Goal: Task Accomplishment & Management: Use online tool/utility

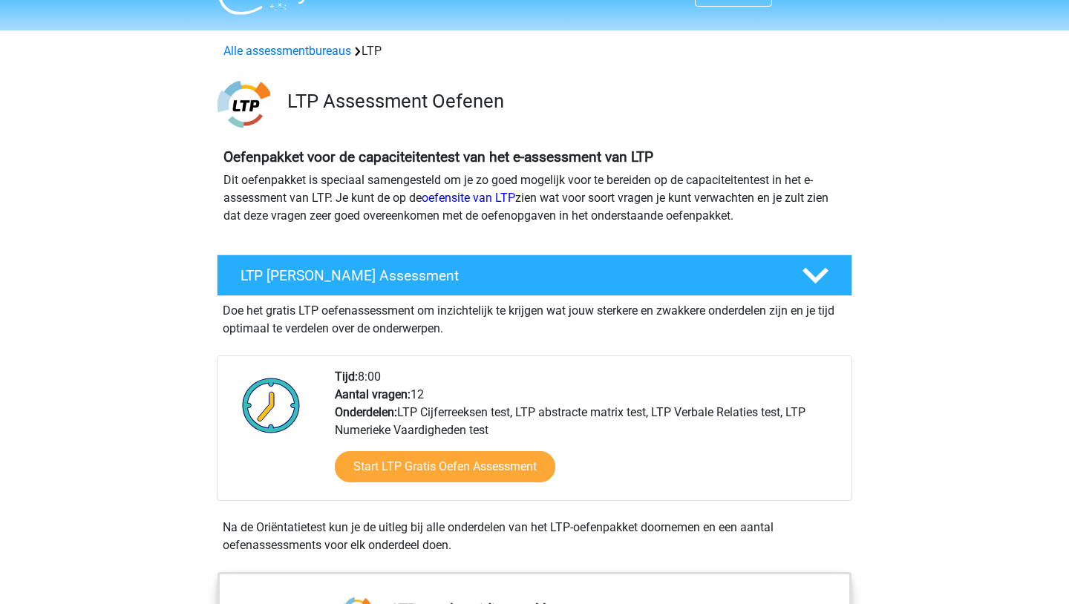
scroll to position [35, 0]
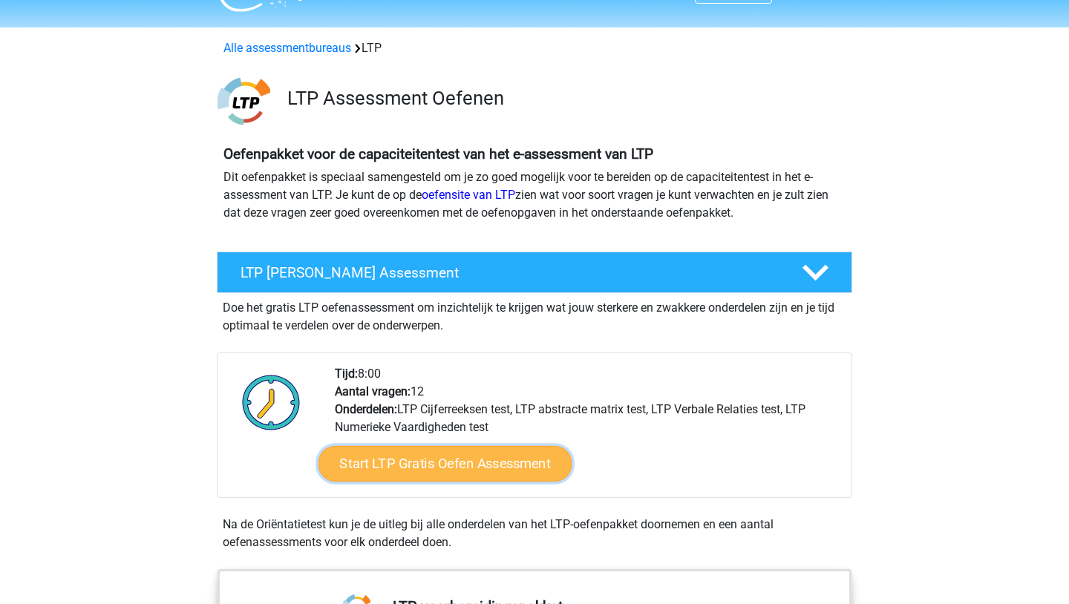
click at [432, 462] on link "Start LTP Gratis Oefen Assessment" at bounding box center [446, 464] width 254 height 36
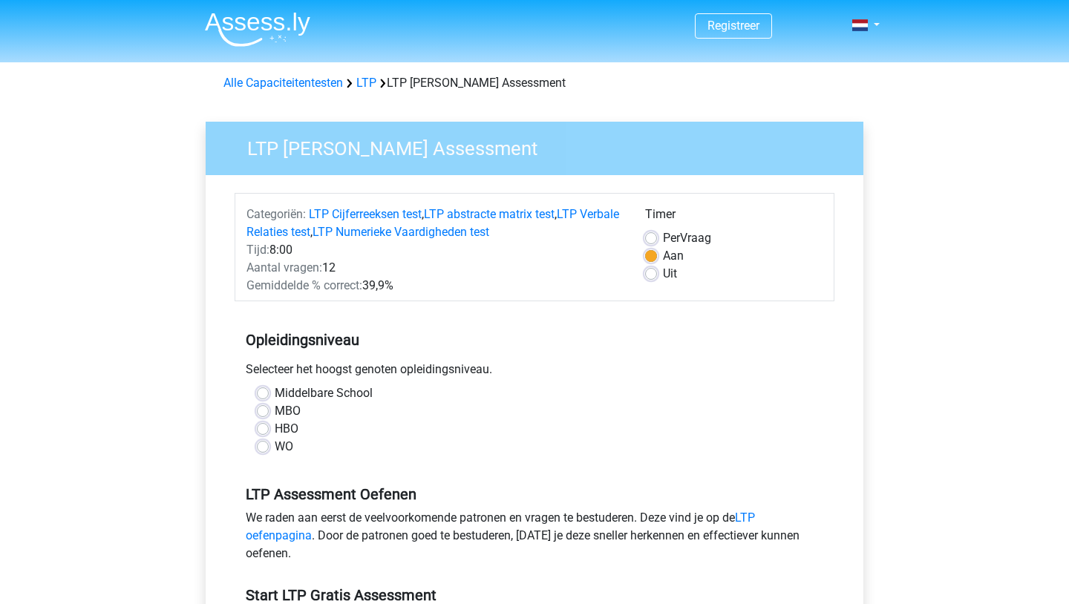
click at [281, 395] on label "Middelbare School" at bounding box center [324, 394] width 98 height 18
click at [269, 395] on input "Middelbare School" at bounding box center [263, 392] width 12 height 15
radio input "true"
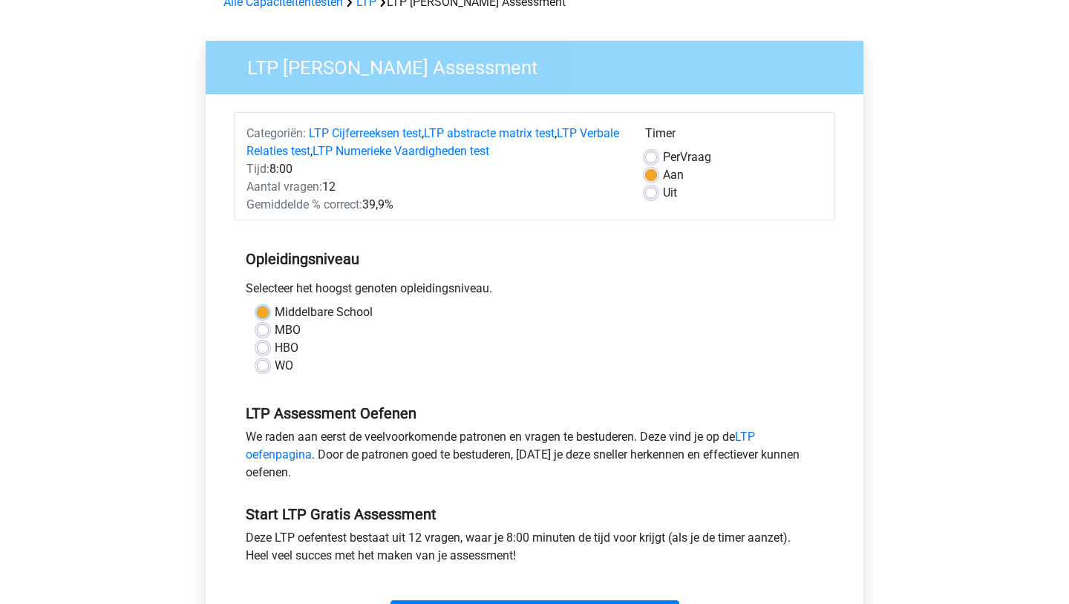
scroll to position [100, 0]
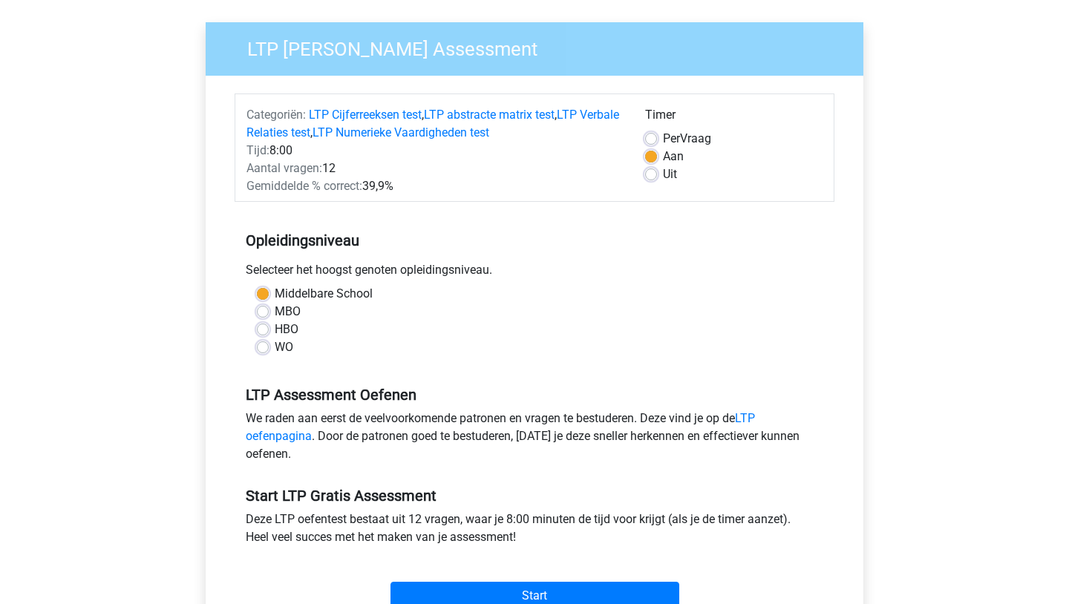
click at [663, 138] on label "Per Vraag" at bounding box center [687, 139] width 48 height 18
click at [654, 138] on input "Per Vraag" at bounding box center [651, 137] width 12 height 15
radio input "true"
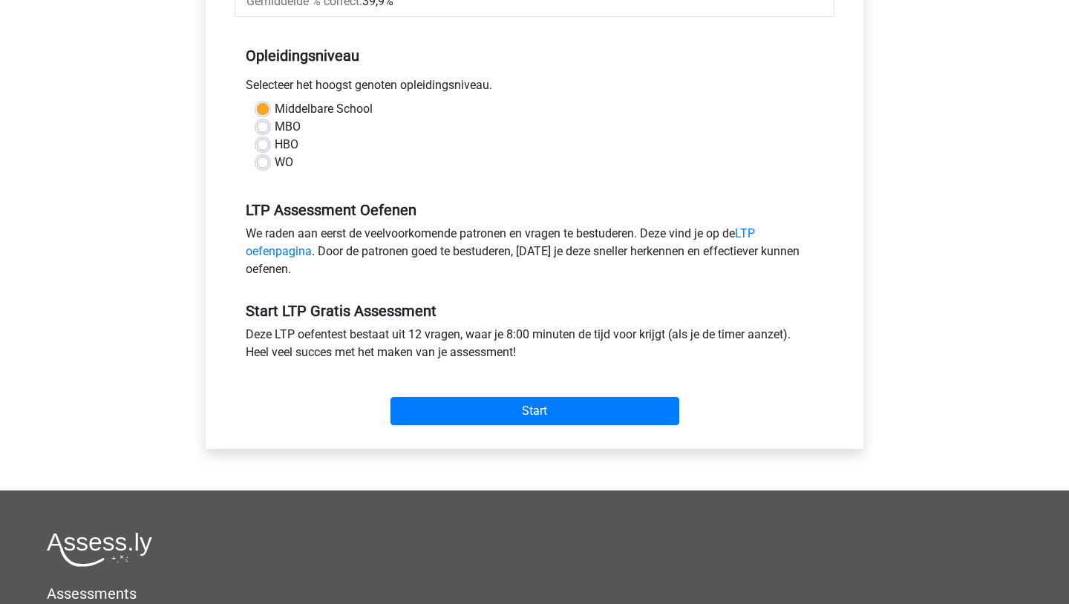
scroll to position [284, 0]
click at [284, 256] on link "LTP oefenpagina" at bounding box center [500, 243] width 509 height 32
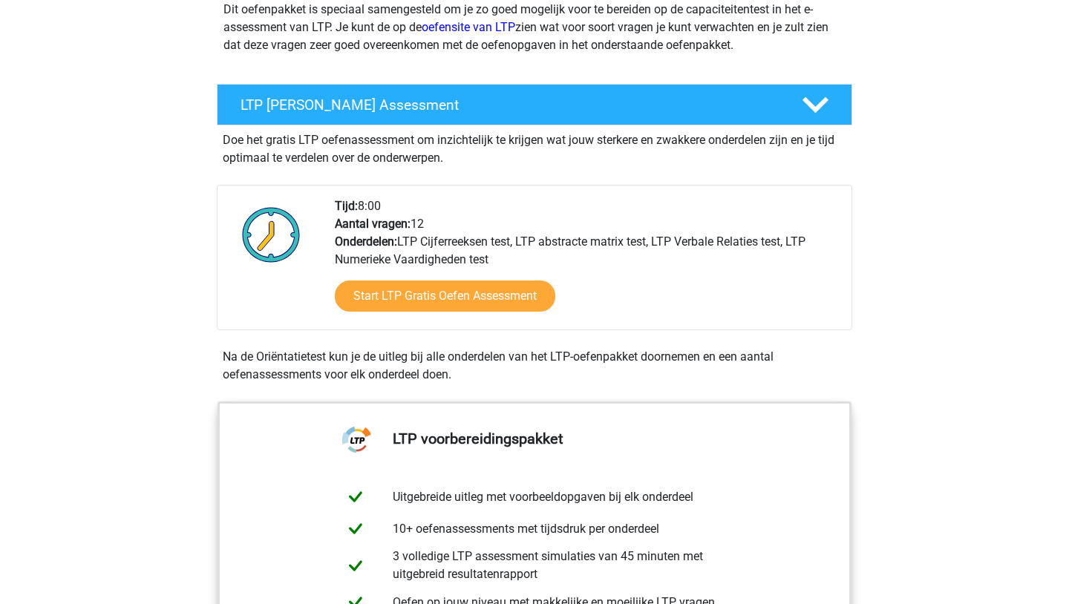
scroll to position [203, 0]
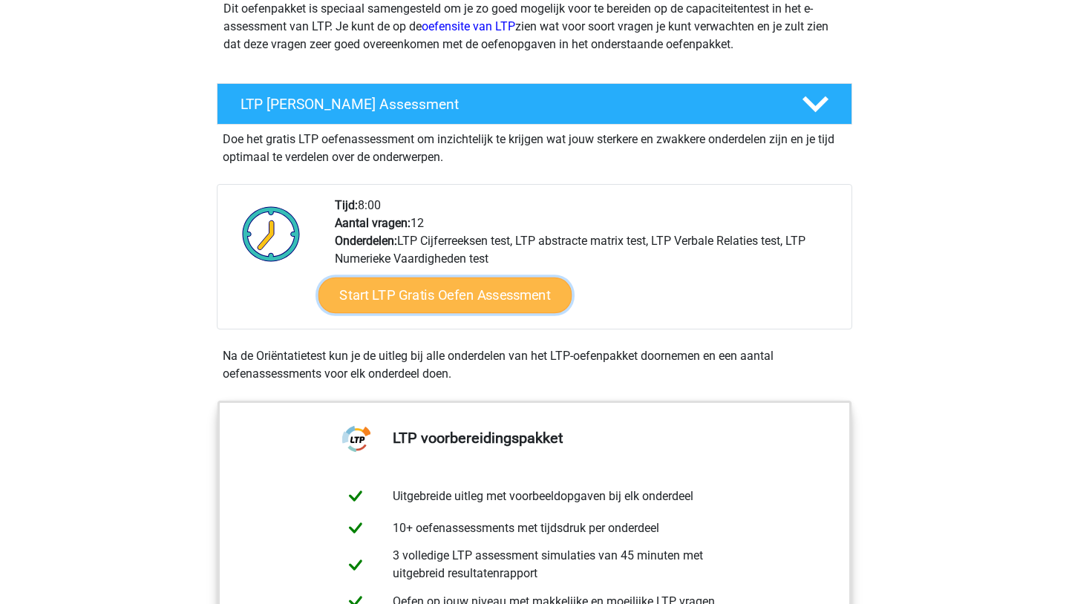
click at [429, 298] on link "Start LTP Gratis Oefen Assessment" at bounding box center [446, 296] width 254 height 36
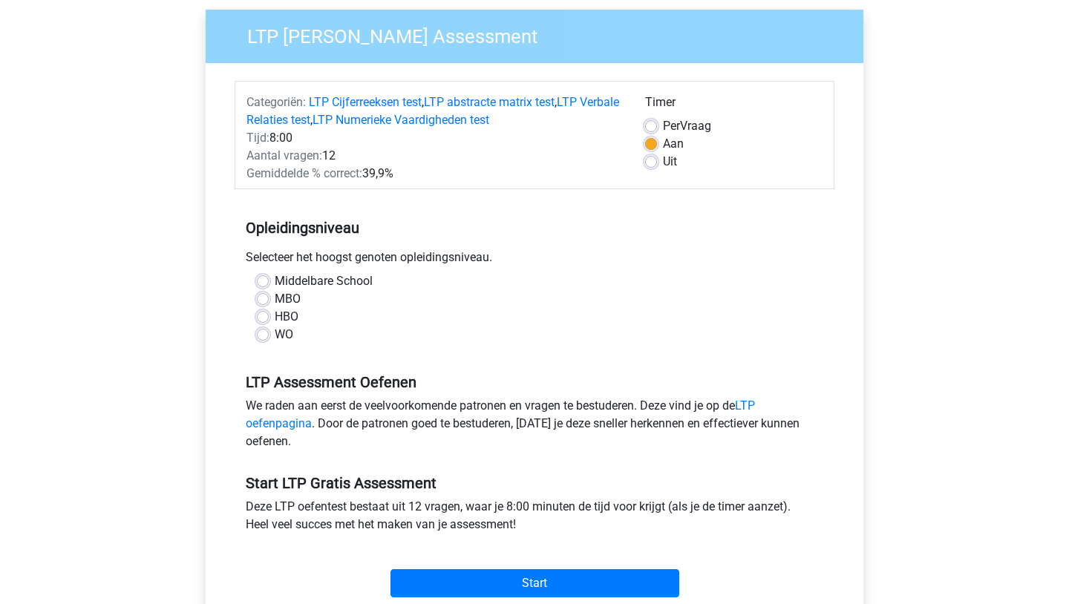
scroll to position [114, 0]
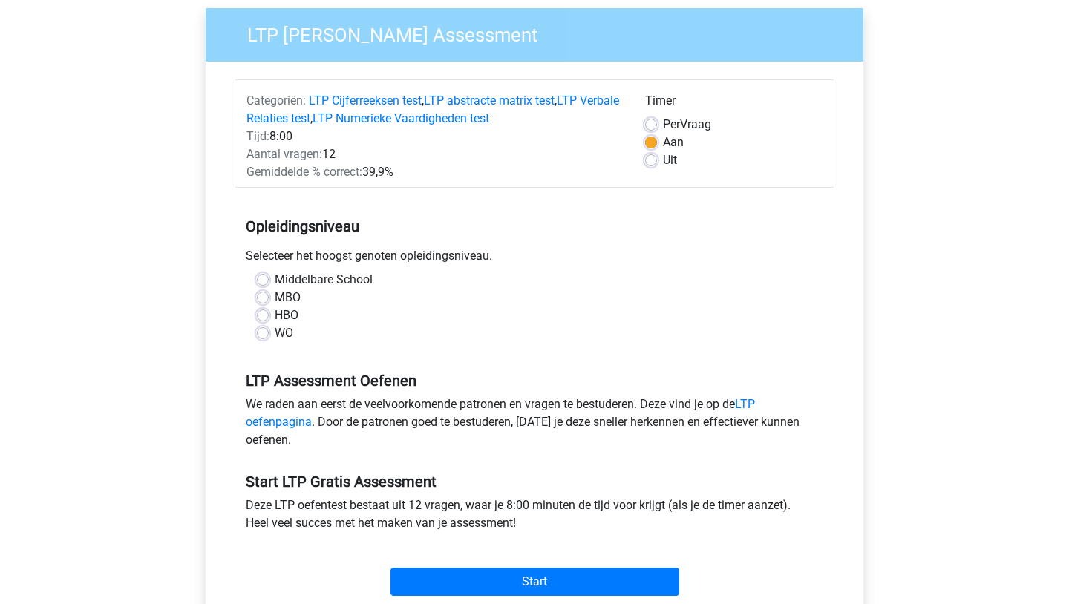
click at [299, 283] on label "Middelbare School" at bounding box center [324, 280] width 98 height 18
click at [269, 283] on input "Middelbare School" at bounding box center [263, 278] width 12 height 15
radio input "true"
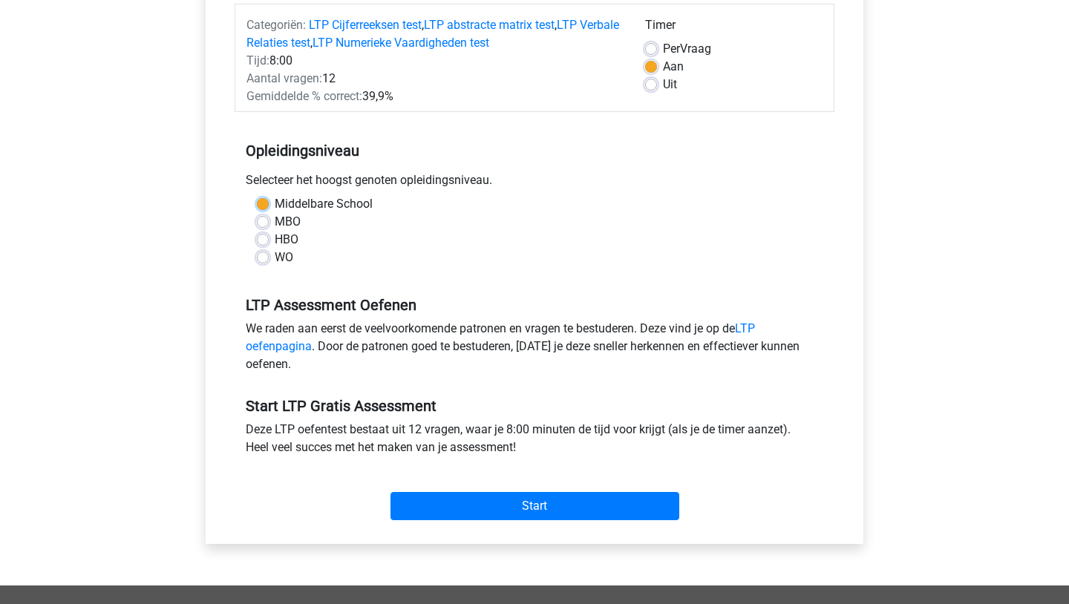
scroll to position [190, 0]
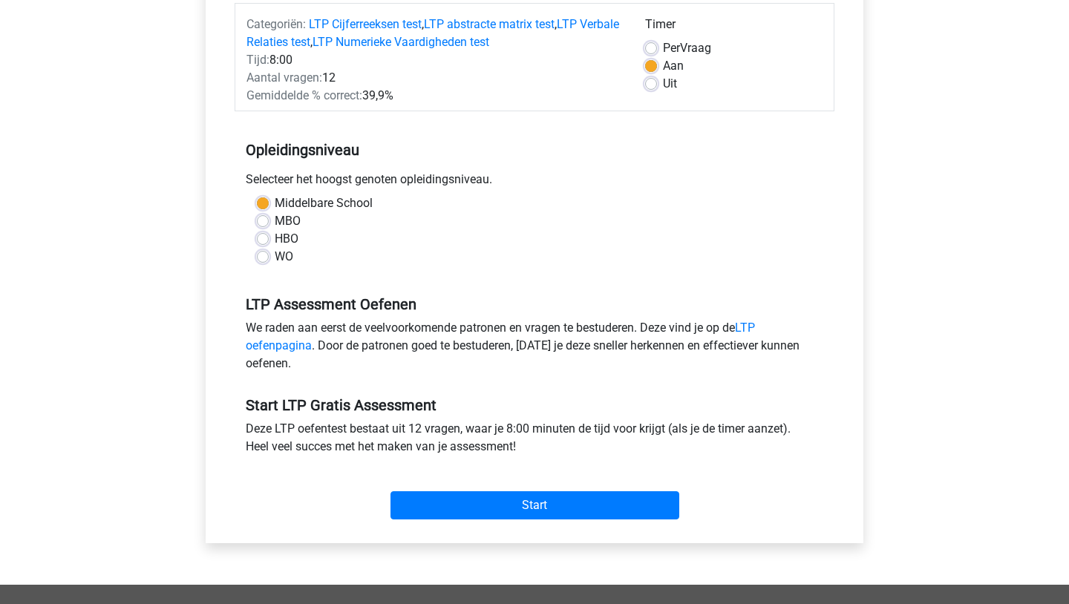
click at [275, 252] on label "WO" at bounding box center [284, 257] width 19 height 18
click at [263, 252] on input "WO" at bounding box center [263, 255] width 12 height 15
radio input "true"
click at [275, 205] on label "Middelbare School" at bounding box center [324, 204] width 98 height 18
click at [260, 205] on input "Middelbare School" at bounding box center [263, 202] width 12 height 15
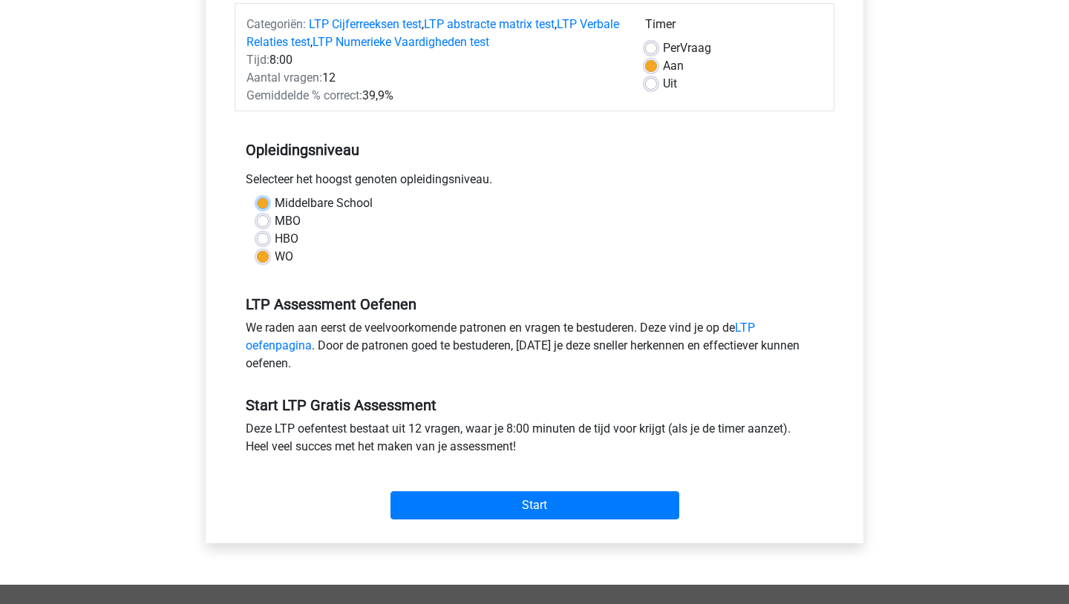
radio input "true"
click at [275, 242] on label "HBO" at bounding box center [287, 239] width 24 height 18
click at [264, 242] on input "HBO" at bounding box center [263, 237] width 12 height 15
radio input "true"
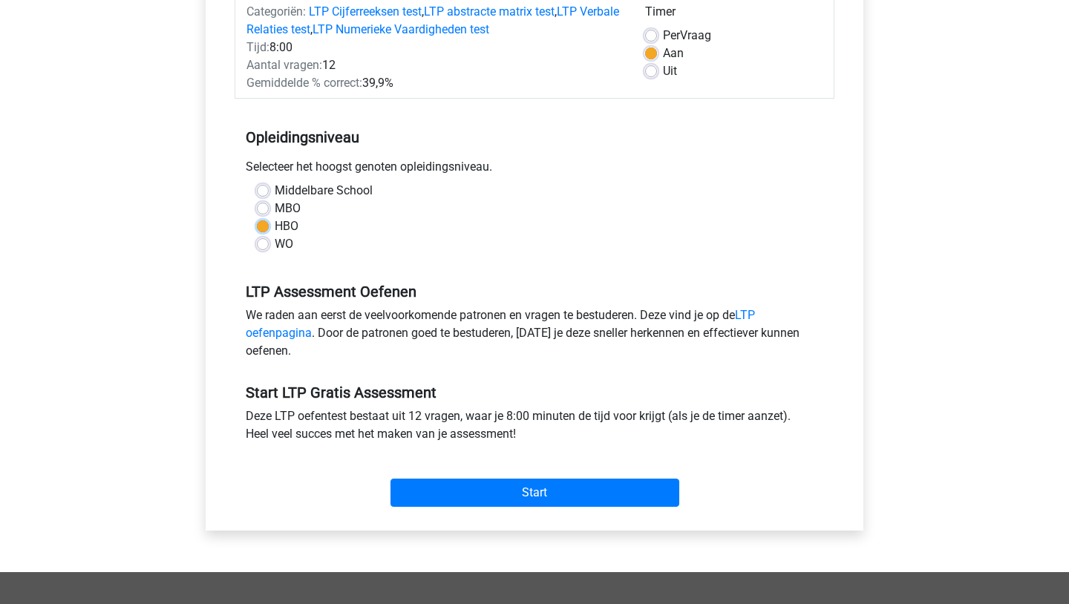
scroll to position [205, 0]
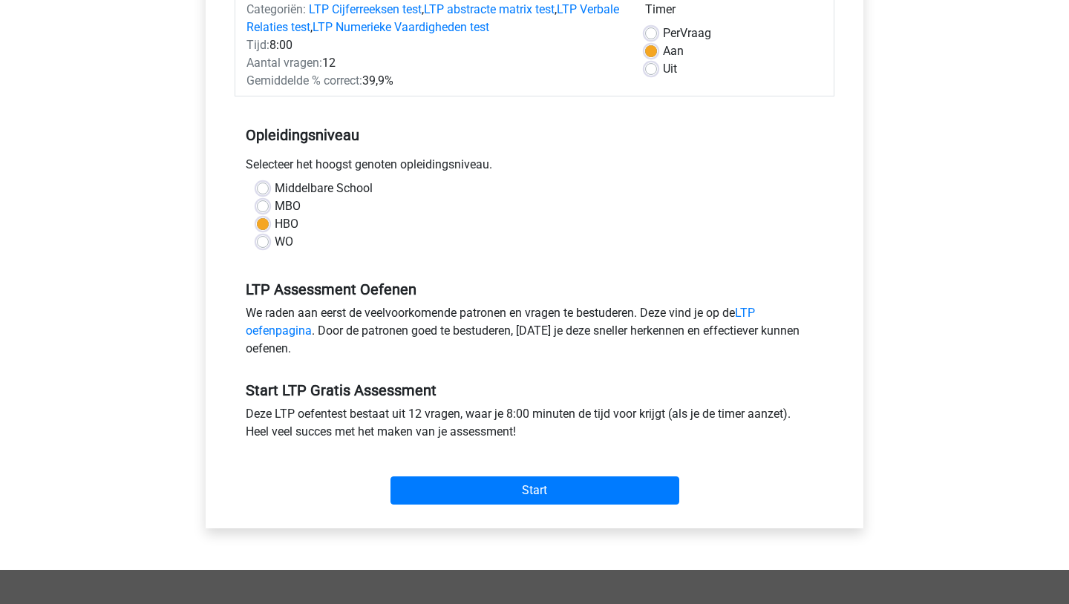
click at [275, 191] on label "Middelbare School" at bounding box center [324, 189] width 98 height 18
click at [263, 191] on input "Middelbare School" at bounding box center [263, 187] width 12 height 15
radio input "true"
click at [275, 225] on label "HBO" at bounding box center [287, 224] width 24 height 18
click at [261, 225] on input "HBO" at bounding box center [263, 222] width 12 height 15
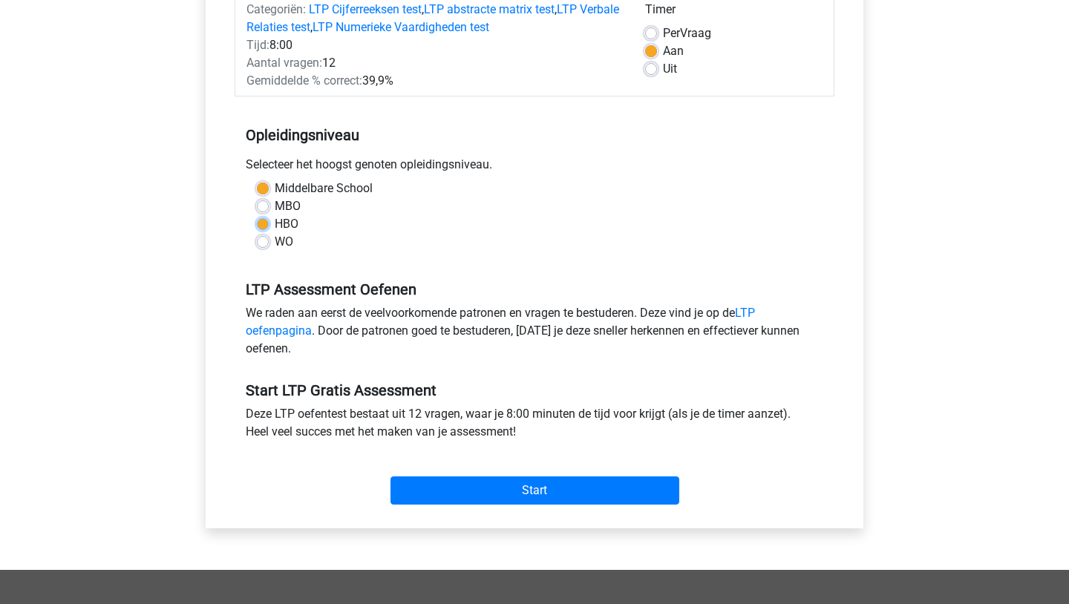
radio input "true"
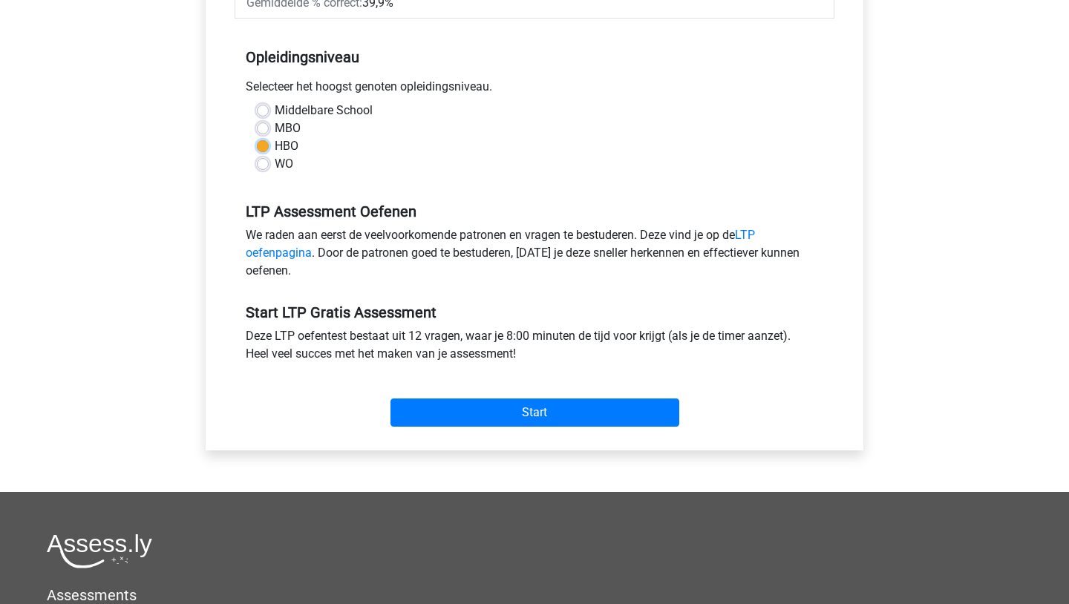
scroll to position [282, 0]
click at [270, 255] on link "LTP oefenpagina" at bounding box center [500, 245] width 509 height 32
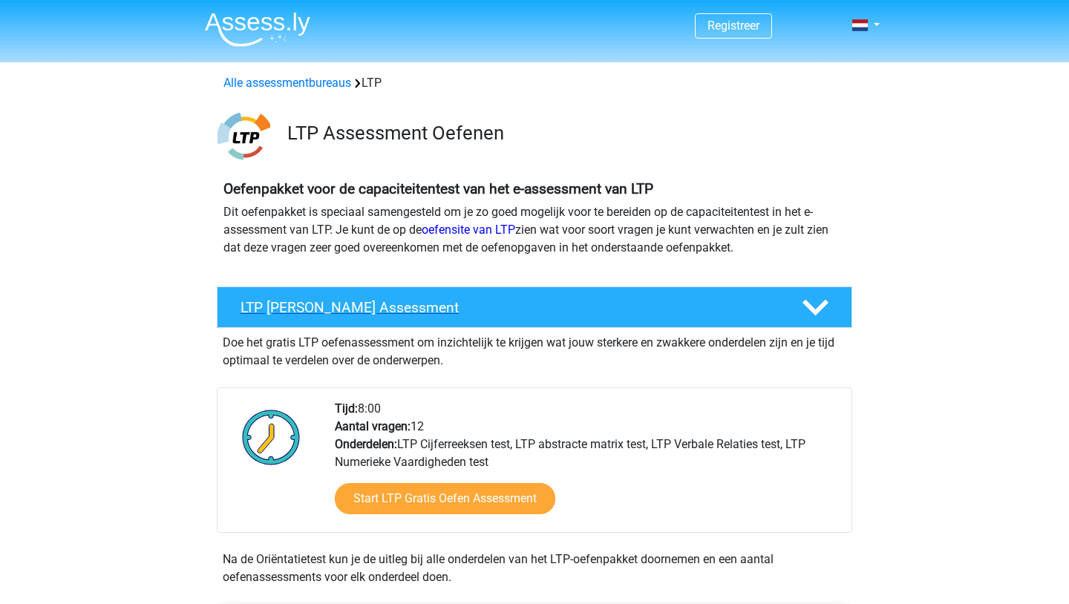
click at [822, 304] on polygon at bounding box center [816, 308] width 26 height 16
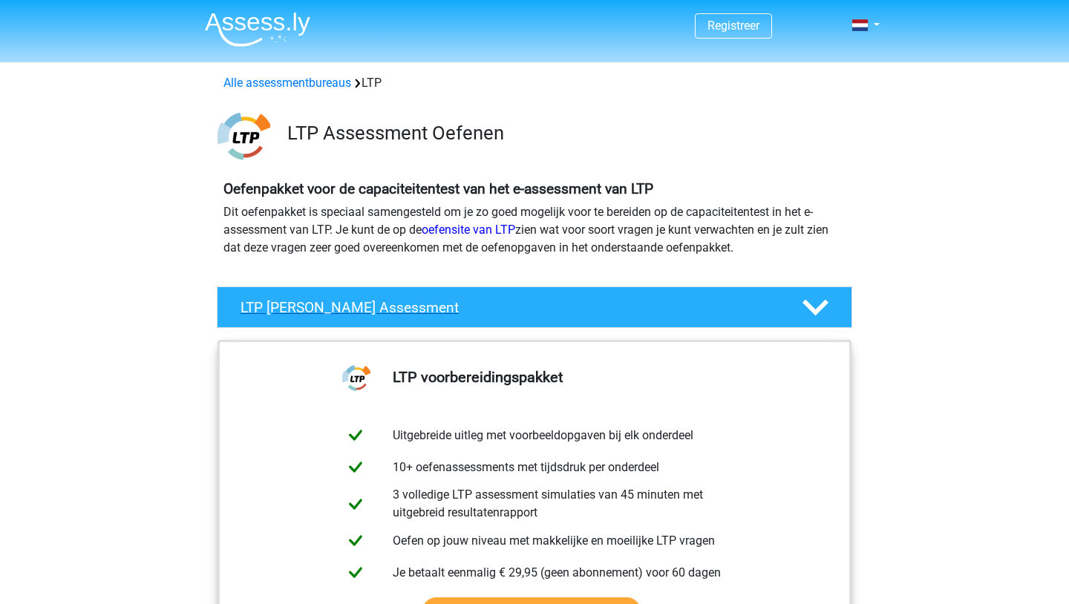
click at [822, 304] on polygon at bounding box center [816, 308] width 26 height 16
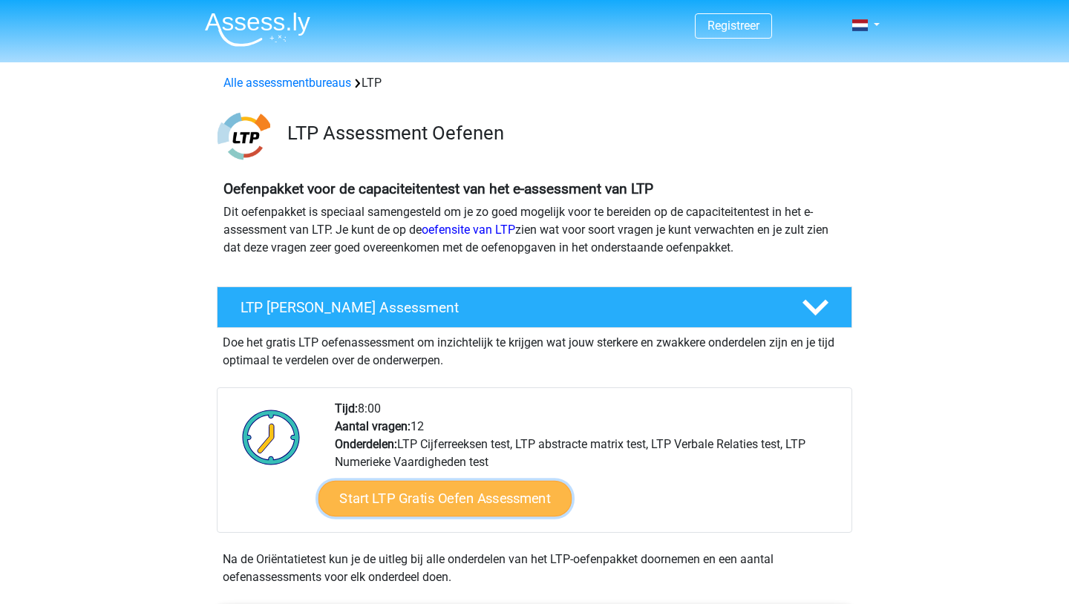
click at [480, 505] on link "Start LTP Gratis Oefen Assessment" at bounding box center [446, 499] width 254 height 36
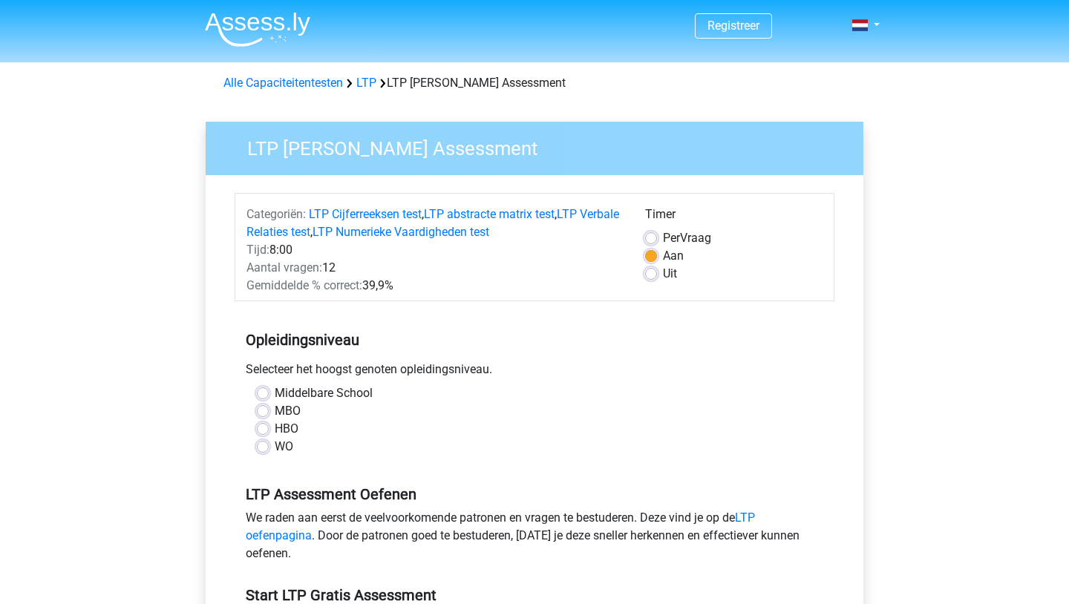
click at [284, 400] on label "Middelbare School" at bounding box center [324, 394] width 98 height 18
click at [269, 400] on input "Middelbare School" at bounding box center [263, 392] width 12 height 15
radio input "true"
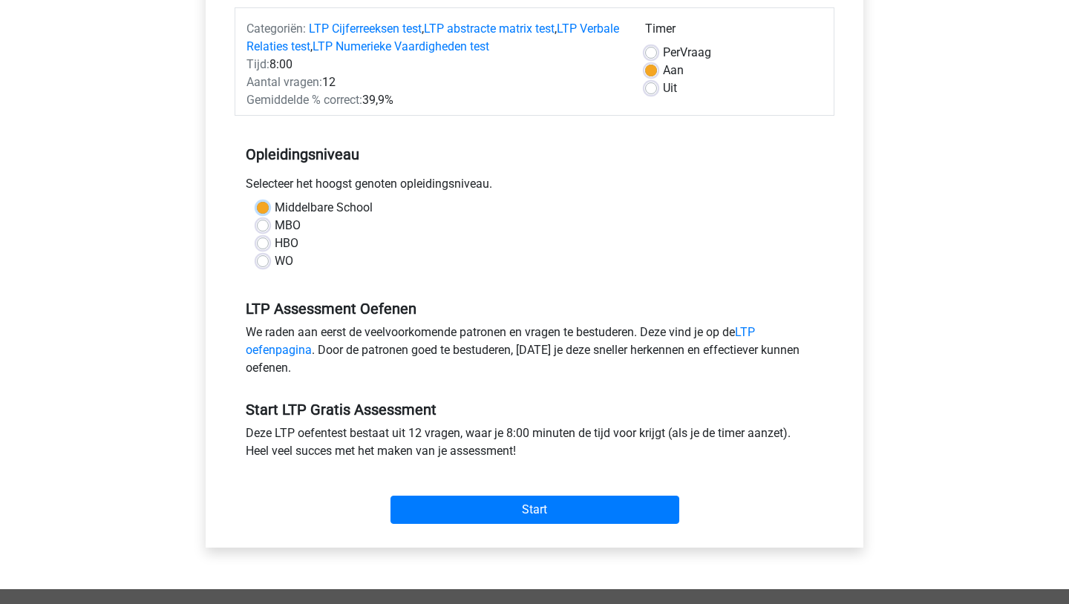
scroll to position [186, 0]
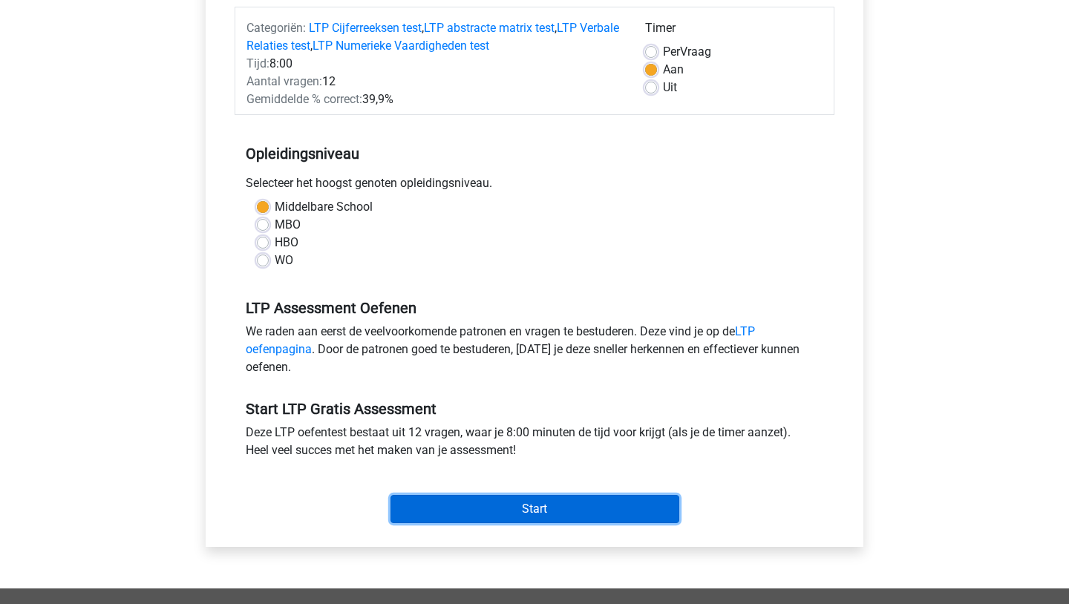
click at [473, 518] on input "Start" at bounding box center [535, 509] width 289 height 28
click at [500, 509] on input "Start" at bounding box center [535, 509] width 289 height 28
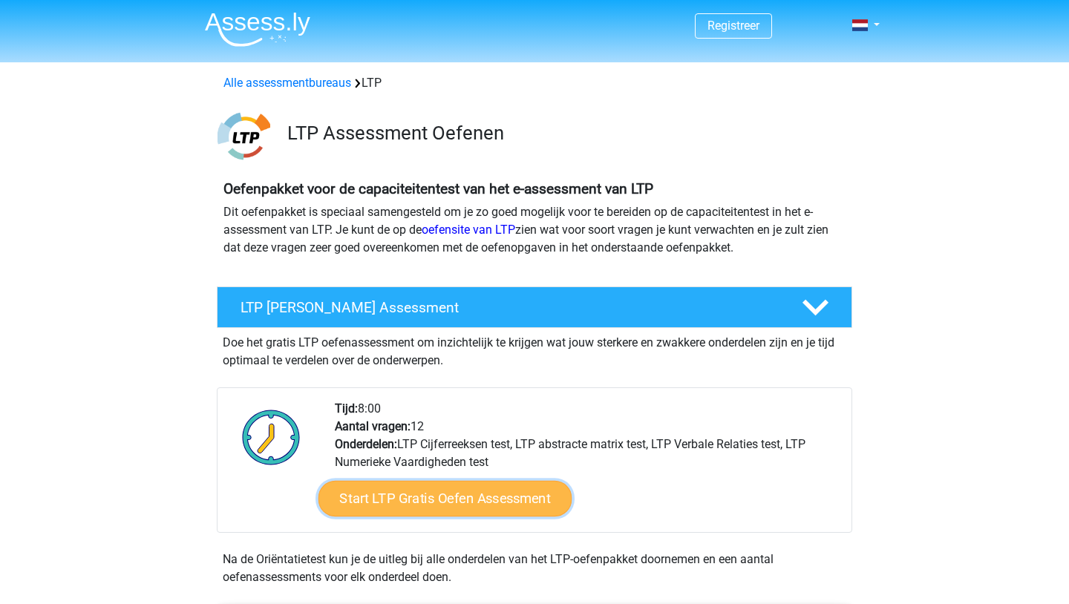
click at [456, 495] on link "Start LTP Gratis Oefen Assessment" at bounding box center [446, 499] width 254 height 36
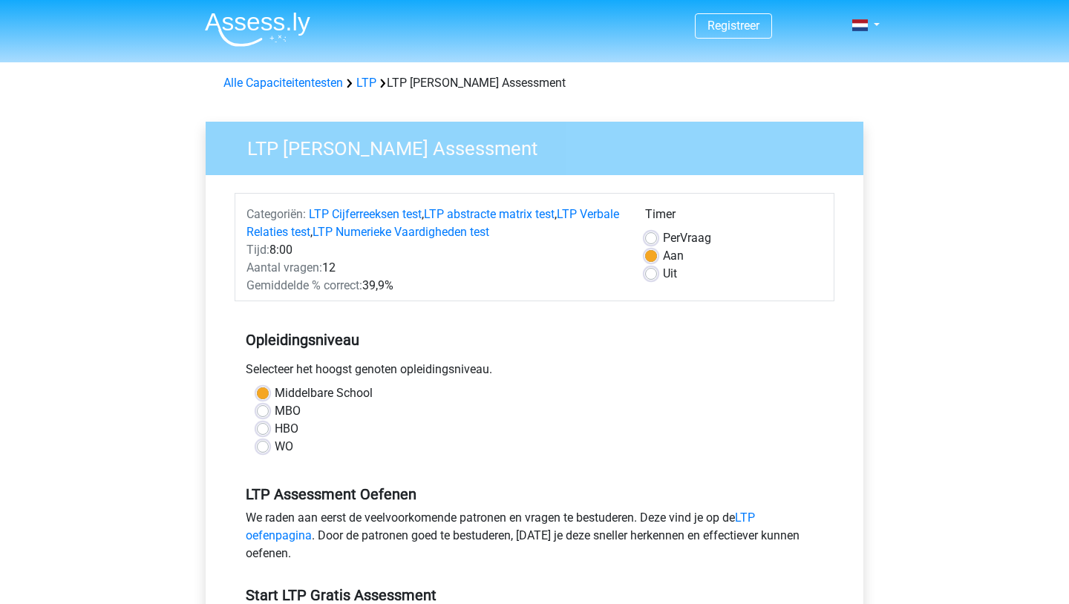
click at [663, 239] on label "Per Vraag" at bounding box center [687, 238] width 48 height 18
click at [656, 239] on input "Per Vraag" at bounding box center [651, 236] width 12 height 15
radio input "true"
click at [663, 278] on label "Uit" at bounding box center [670, 274] width 14 height 18
click at [652, 278] on input "Uit" at bounding box center [651, 272] width 12 height 15
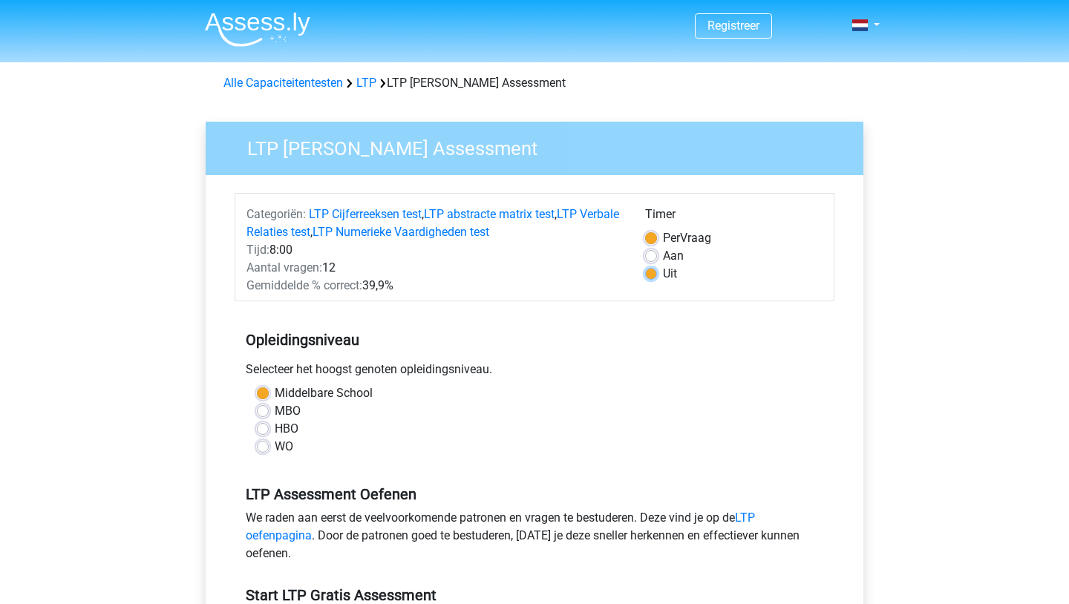
radio input "true"
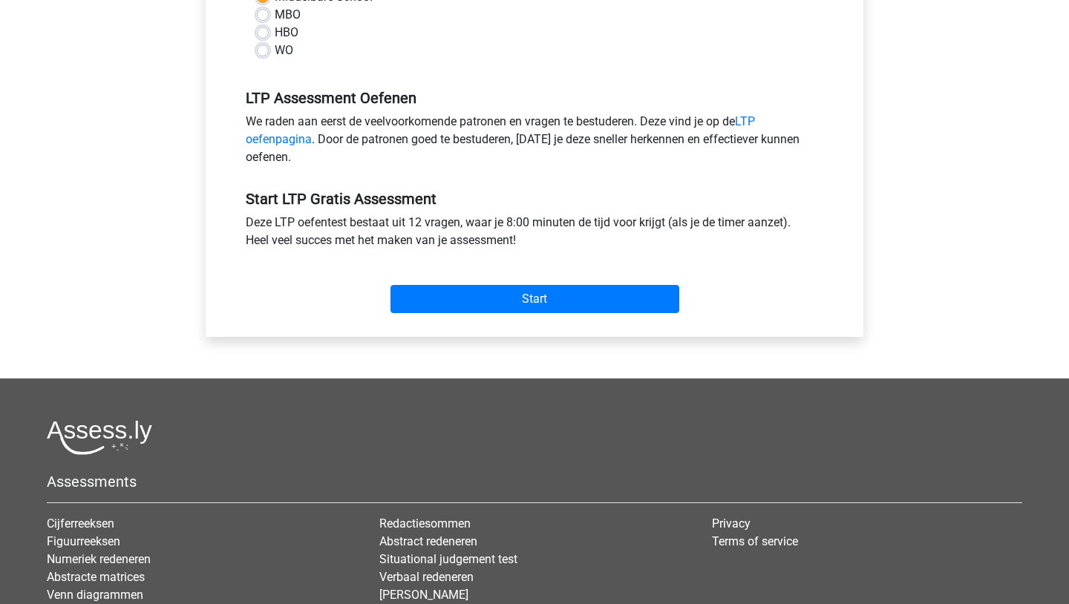
scroll to position [563, 0]
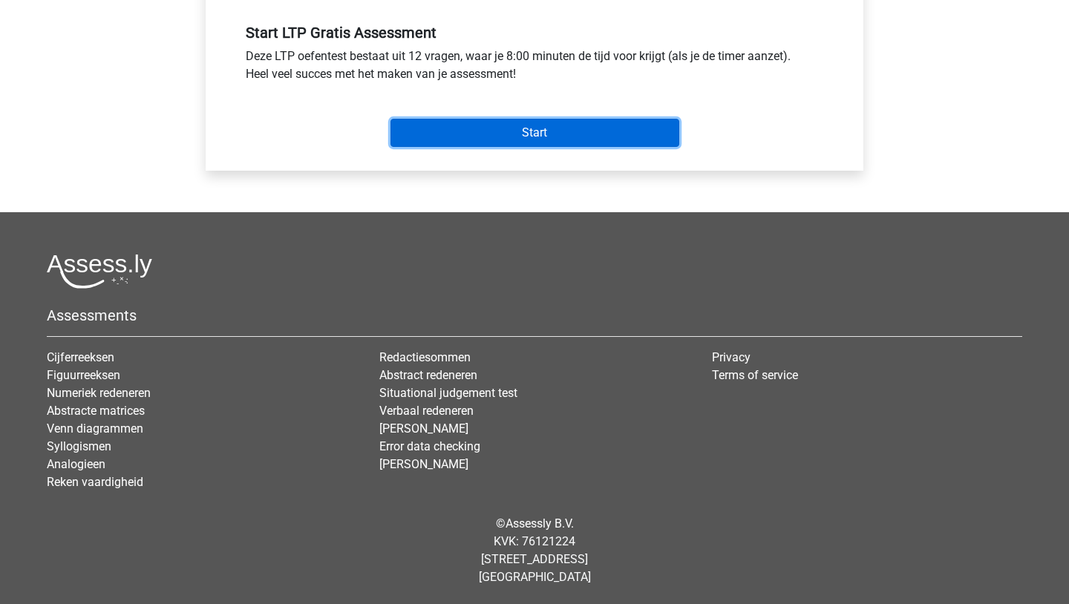
click at [563, 138] on input "Start" at bounding box center [535, 133] width 289 height 28
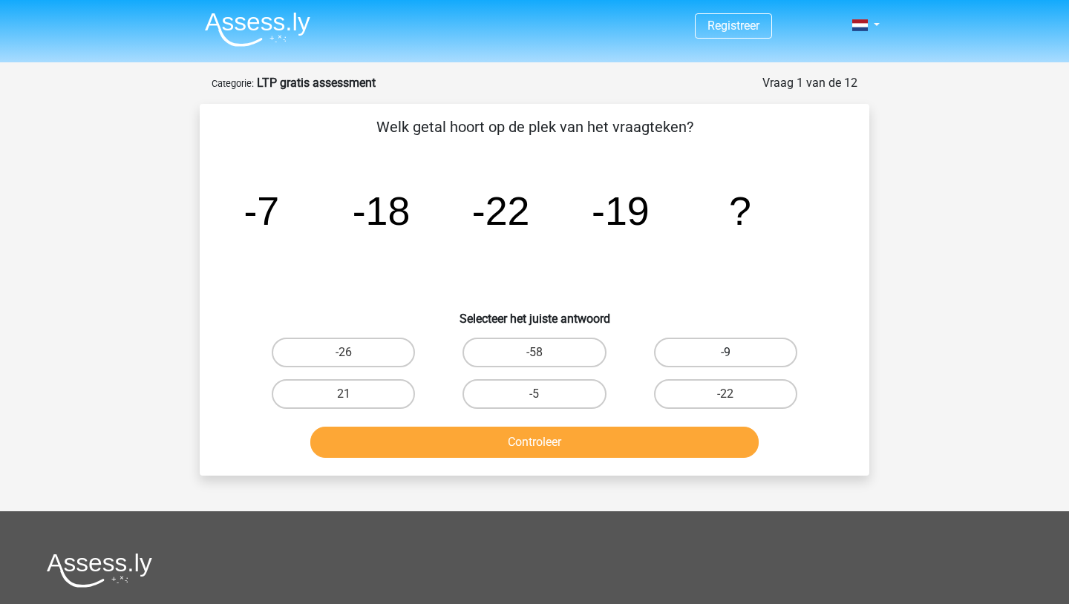
click at [717, 346] on label "-9" at bounding box center [725, 353] width 143 height 30
click at [726, 353] on input "-9" at bounding box center [731, 358] width 10 height 10
radio input "true"
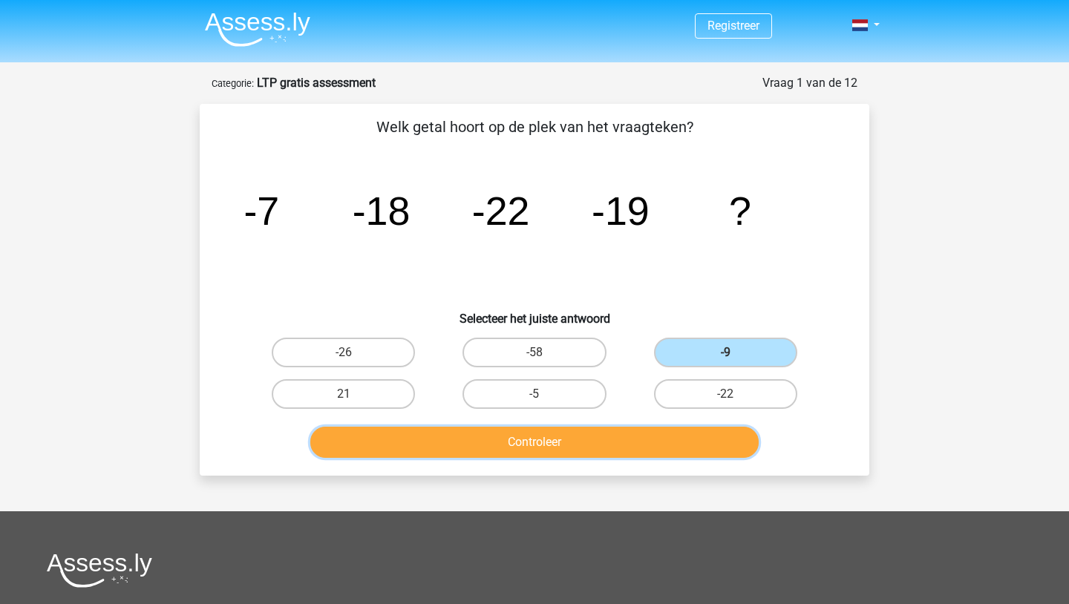
click at [572, 442] on button "Controleer" at bounding box center [534, 442] width 449 height 31
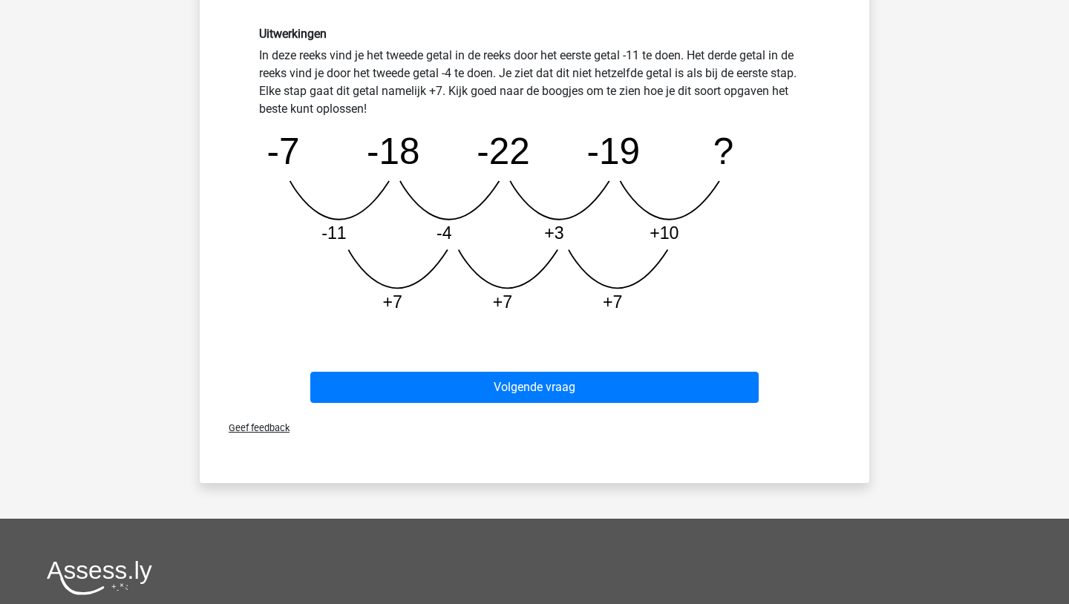
scroll to position [425, 0]
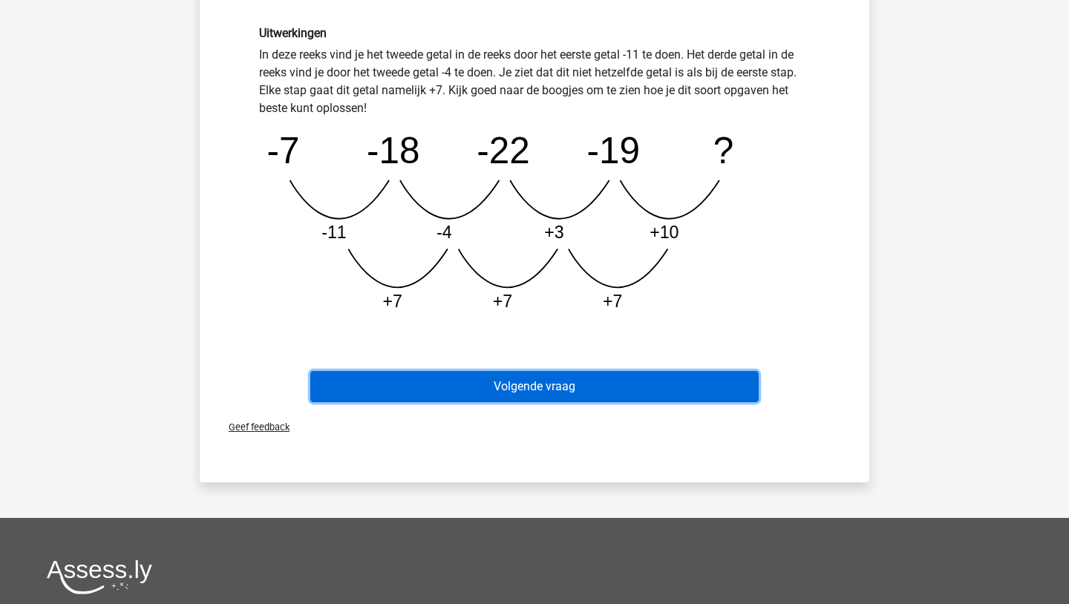
click at [540, 392] on button "Volgende vraag" at bounding box center [534, 386] width 449 height 31
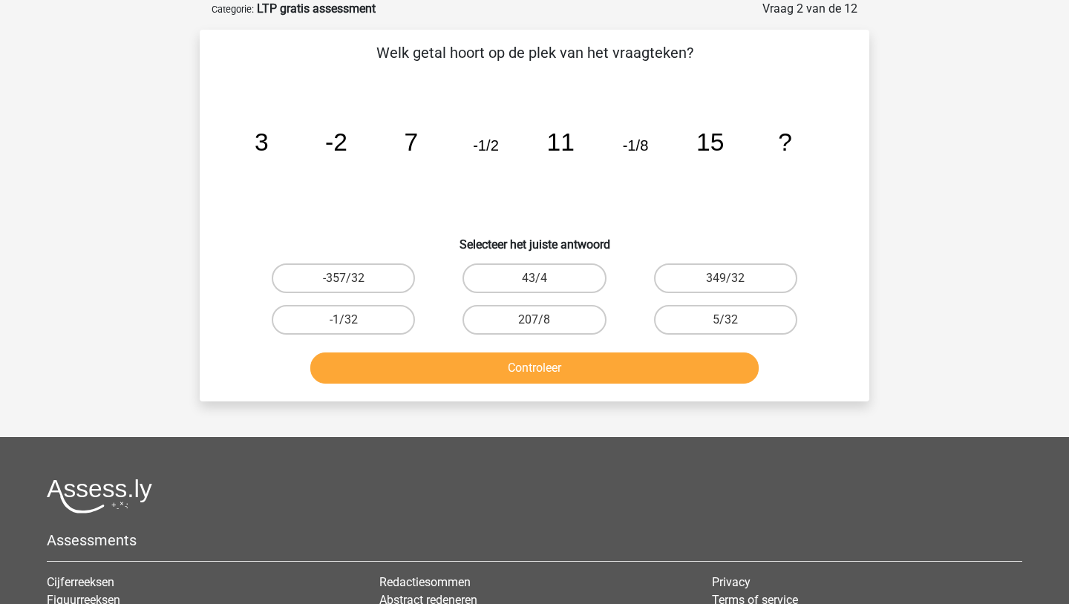
scroll to position [74, 0]
click at [697, 325] on label "5/32" at bounding box center [725, 320] width 143 height 30
click at [726, 325] on input "5/32" at bounding box center [731, 325] width 10 height 10
radio input "true"
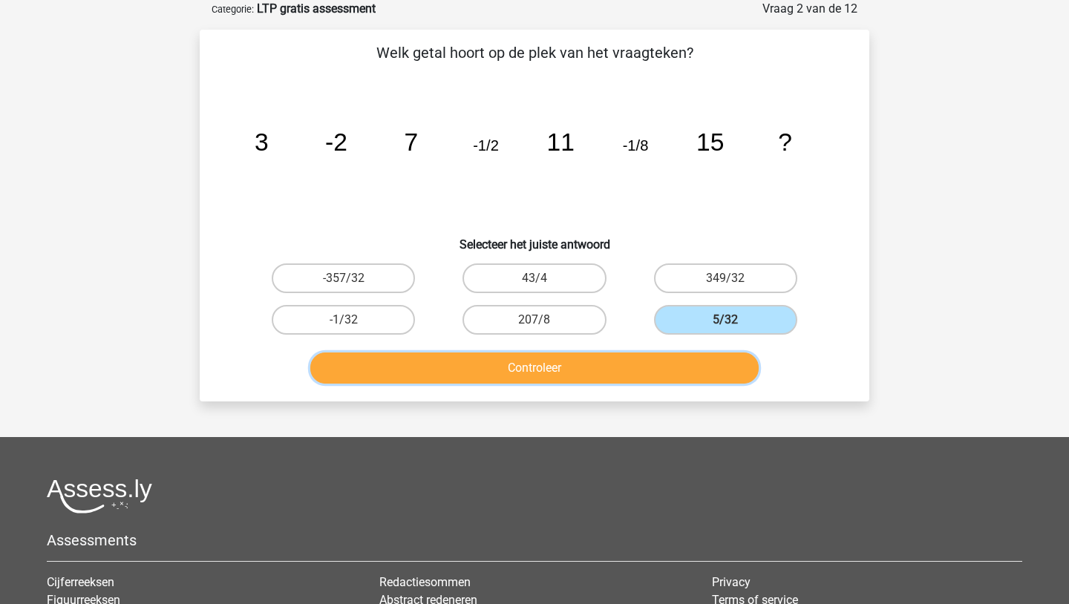
click at [573, 375] on button "Controleer" at bounding box center [534, 368] width 449 height 31
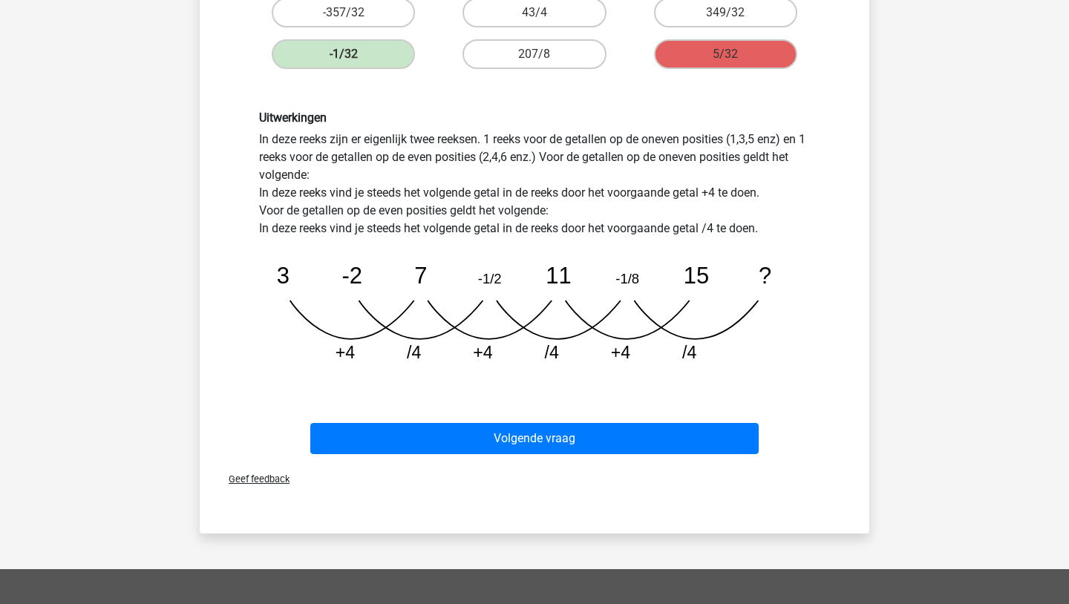
scroll to position [353, 0]
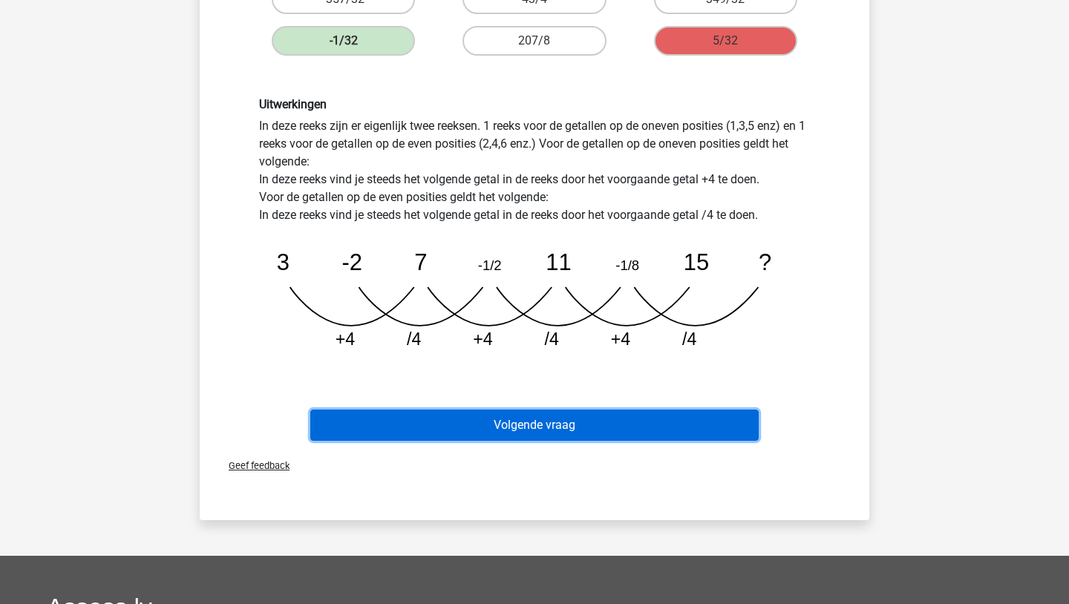
click at [559, 430] on button "Volgende vraag" at bounding box center [534, 425] width 449 height 31
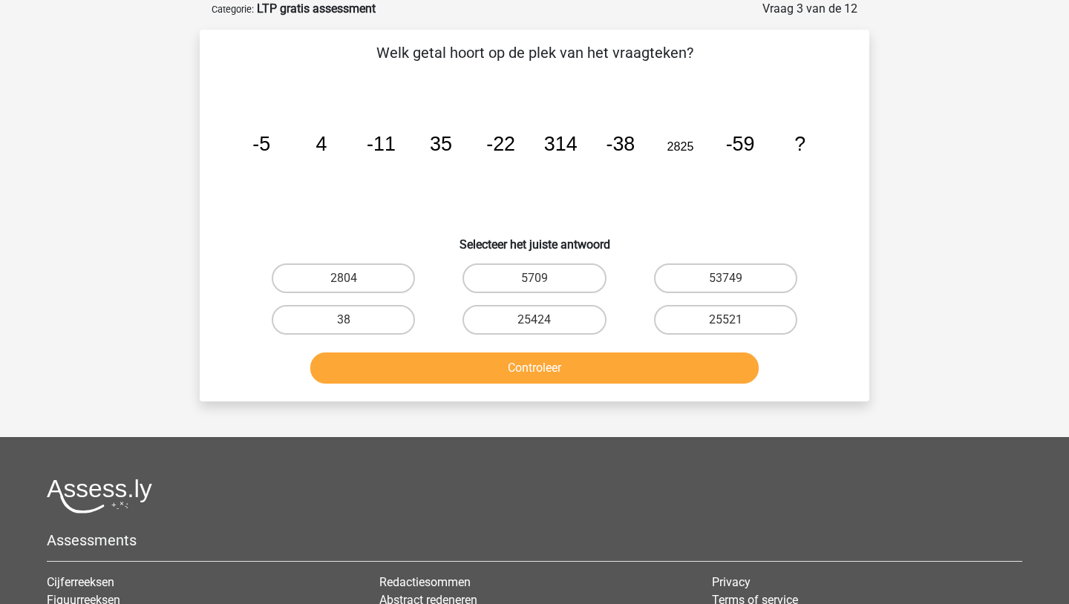
scroll to position [74, 0]
click at [576, 329] on label "25424" at bounding box center [534, 320] width 143 height 30
click at [544, 329] on input "25424" at bounding box center [540, 325] width 10 height 10
radio input "true"
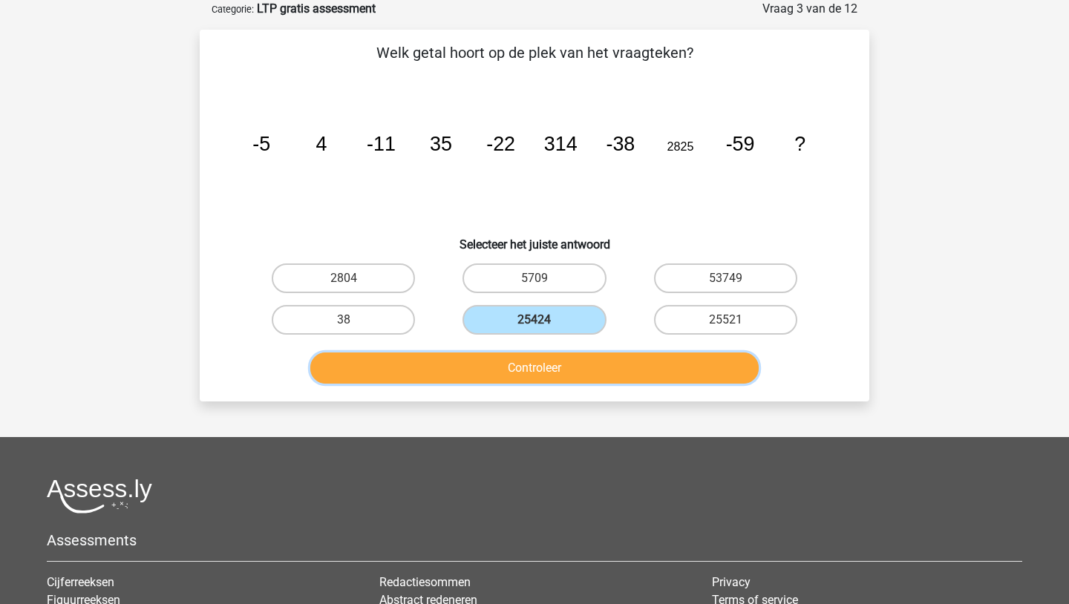
click at [569, 377] on button "Controleer" at bounding box center [534, 368] width 449 height 31
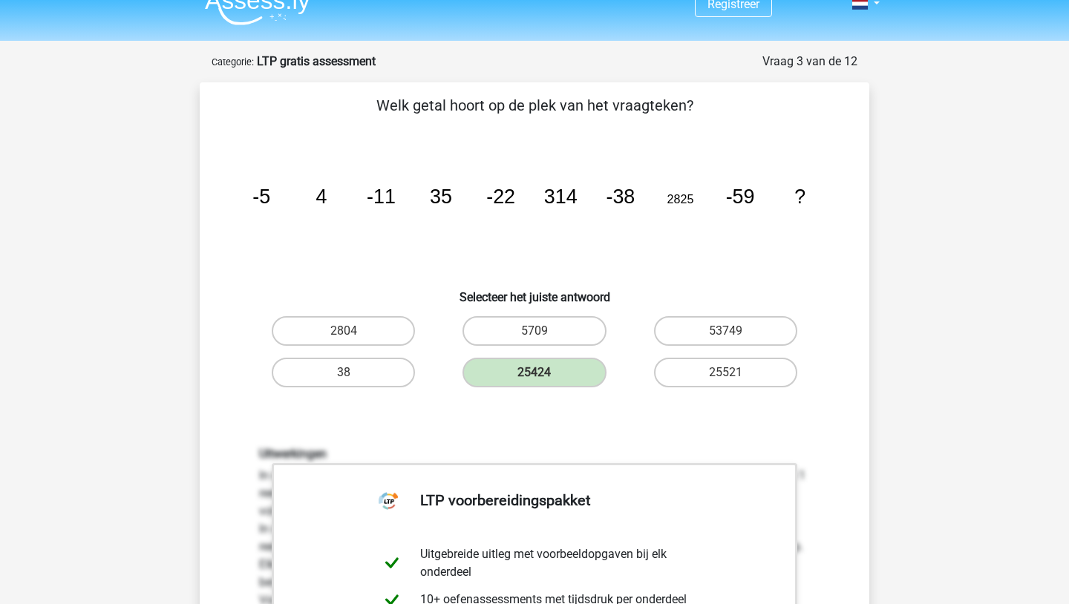
scroll to position [8, 0]
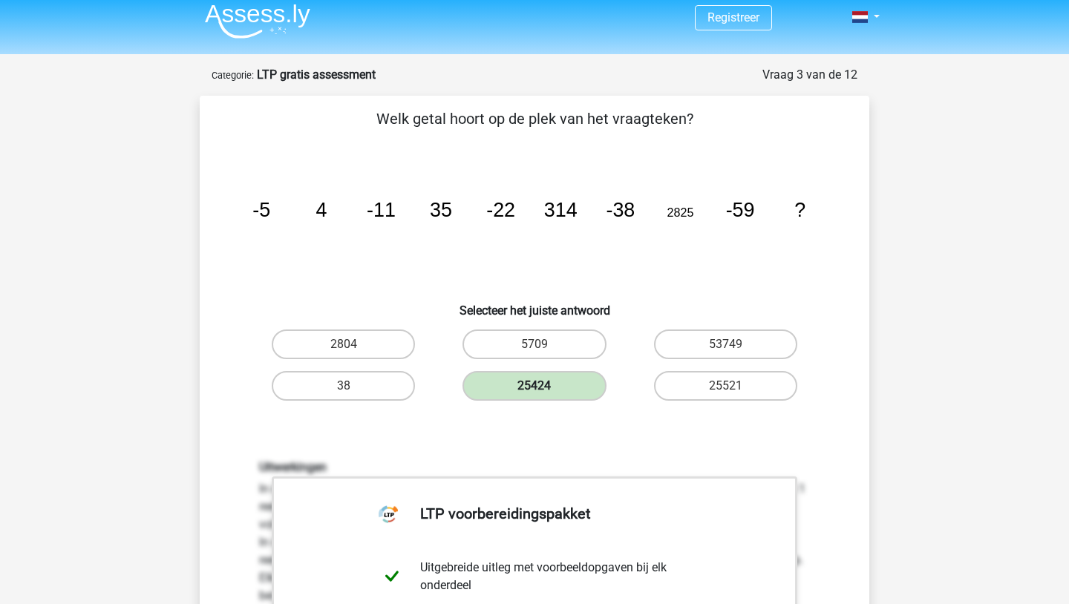
click at [526, 383] on label "25424" at bounding box center [534, 386] width 143 height 30
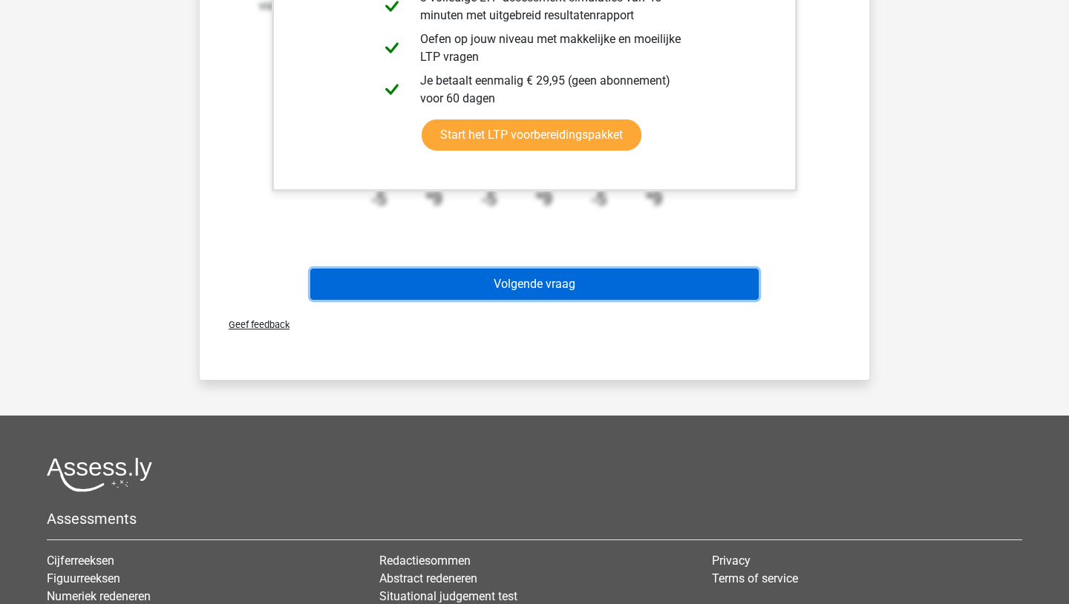
click at [569, 293] on button "Volgende vraag" at bounding box center [534, 284] width 449 height 31
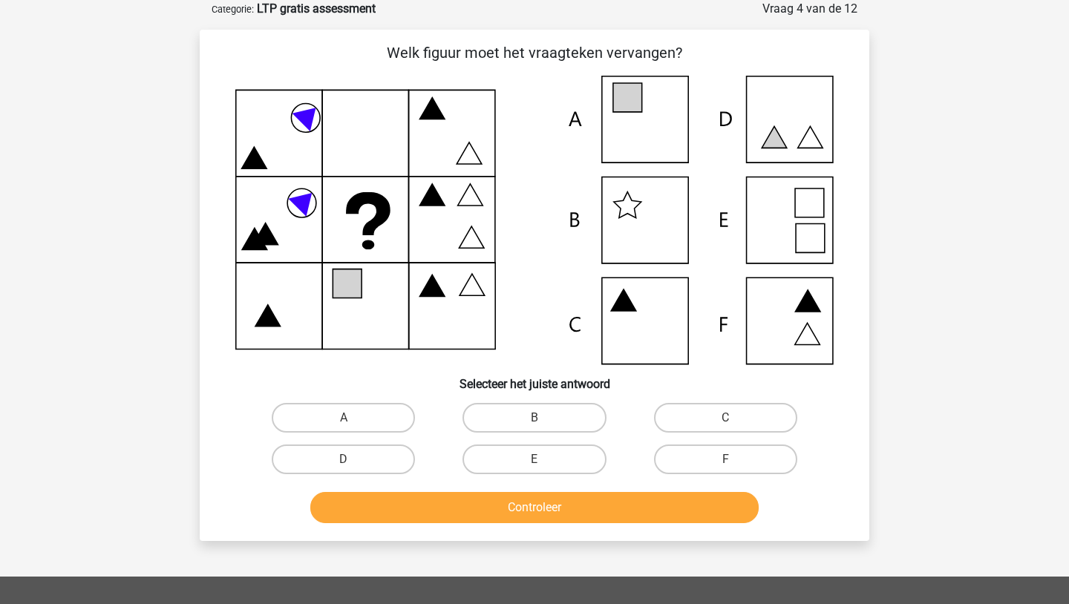
scroll to position [74, 0]
click at [614, 139] on icon at bounding box center [534, 220] width 599 height 289
click at [635, 102] on icon at bounding box center [627, 97] width 29 height 29
click at [336, 422] on label "A" at bounding box center [343, 418] width 143 height 30
click at [344, 422] on input "A" at bounding box center [349, 423] width 10 height 10
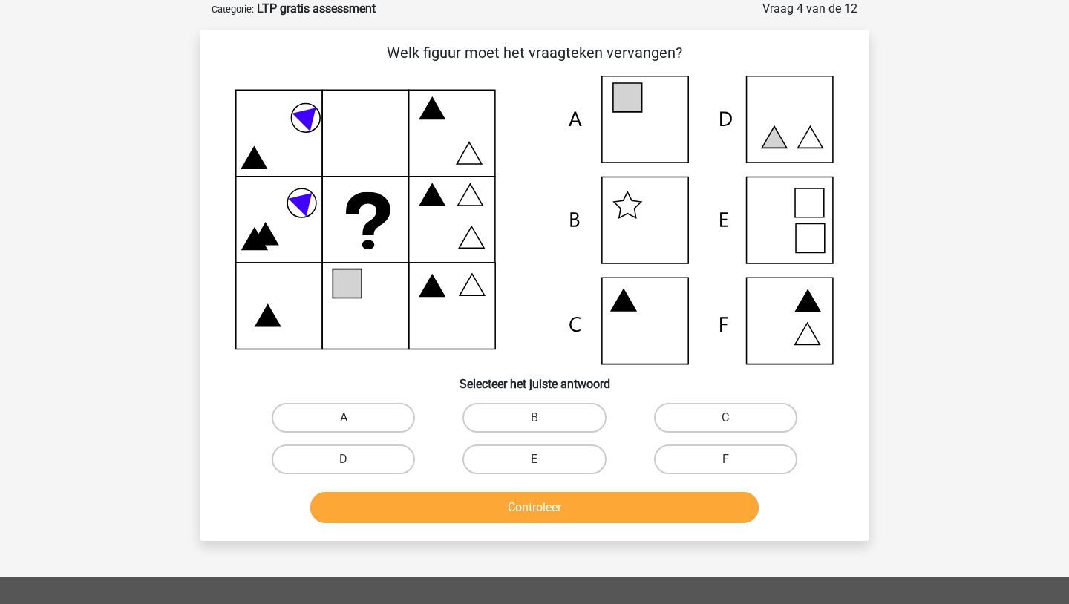
radio input "true"
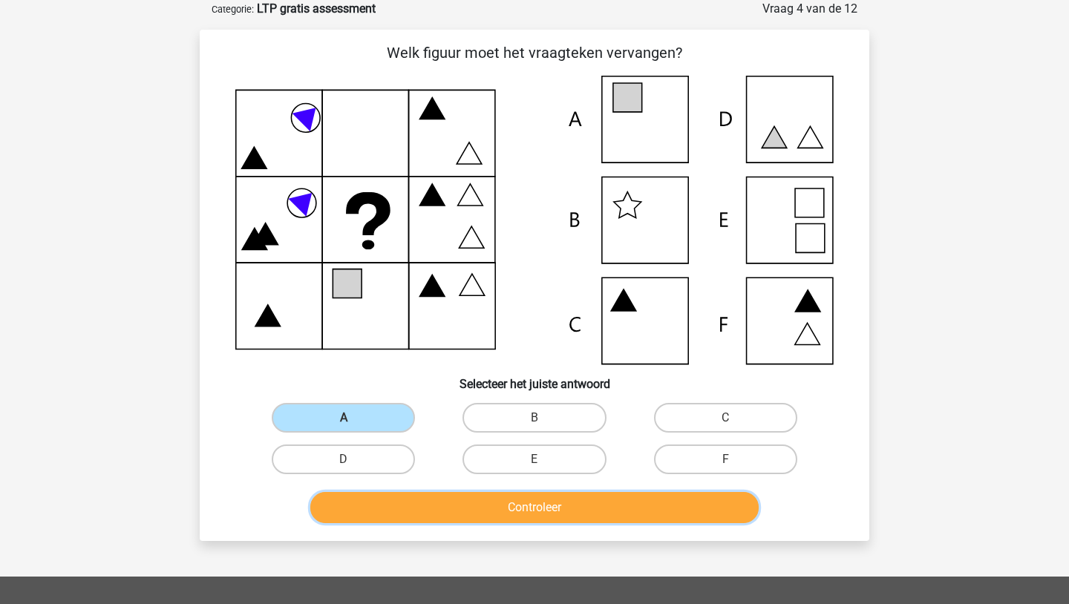
click at [487, 512] on button "Controleer" at bounding box center [534, 507] width 449 height 31
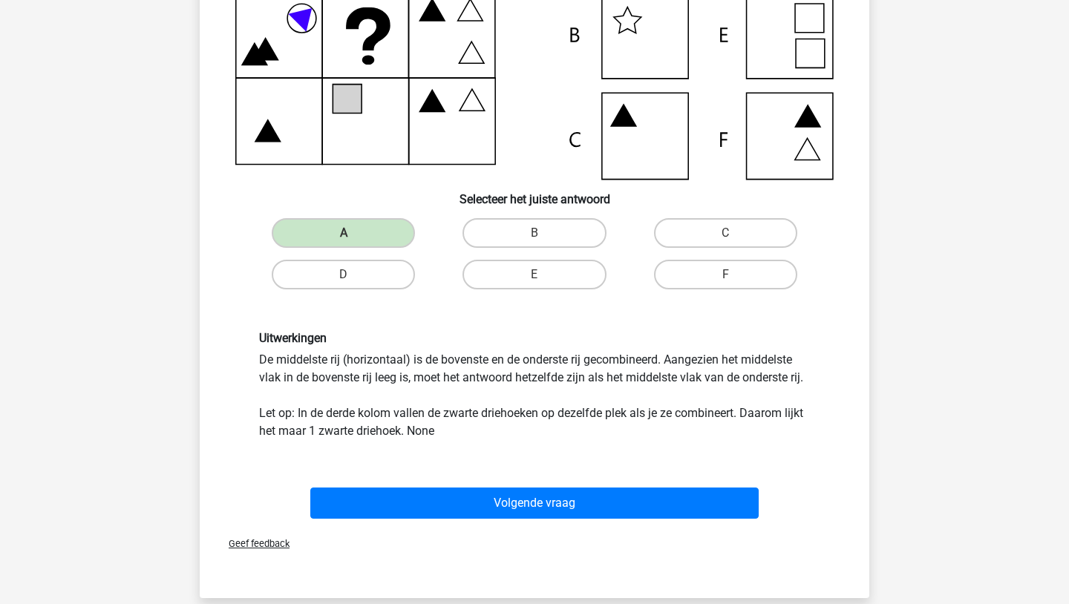
scroll to position [244, 0]
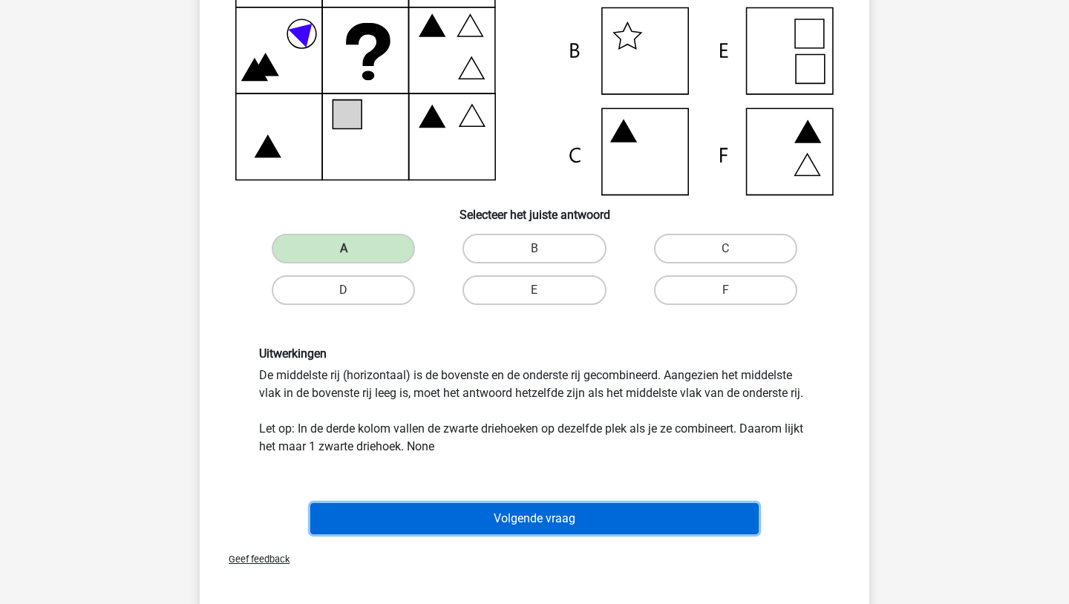
click at [502, 529] on button "Volgende vraag" at bounding box center [534, 518] width 449 height 31
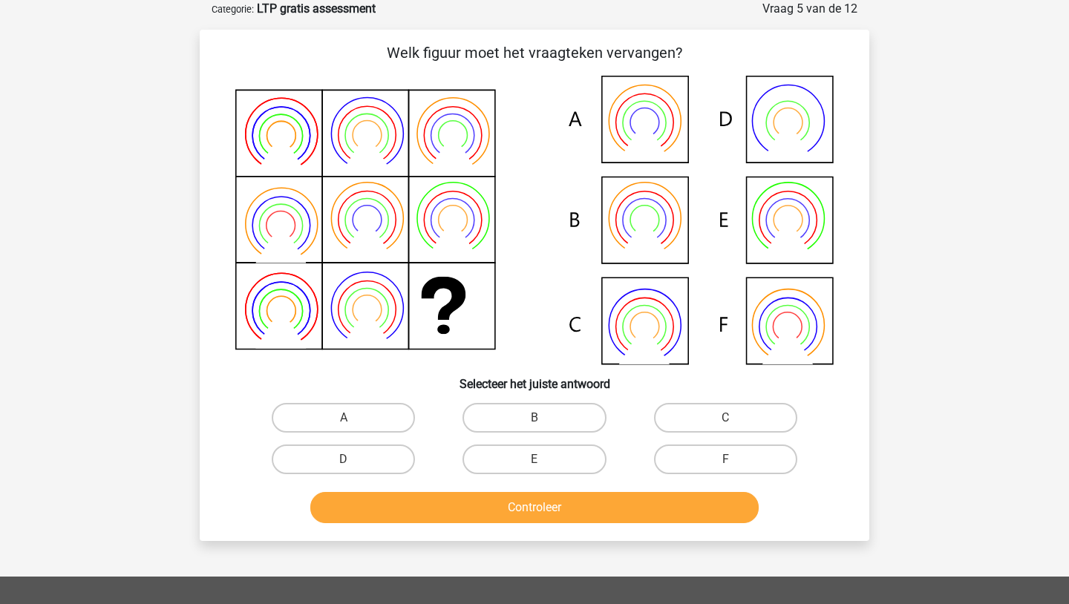
scroll to position [74, 0]
click at [647, 221] on icon at bounding box center [644, 238] width 50 height 40
click at [509, 410] on label "B" at bounding box center [534, 418] width 143 height 30
click at [535, 418] on input "B" at bounding box center [540, 423] width 10 height 10
radio input "true"
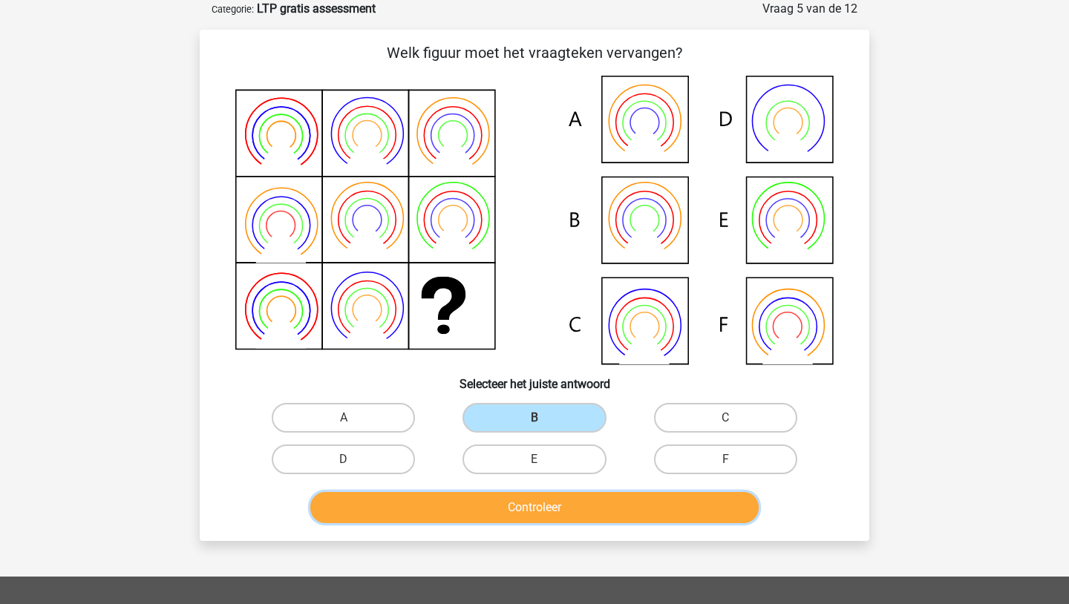
click at [522, 518] on button "Controleer" at bounding box center [534, 507] width 449 height 31
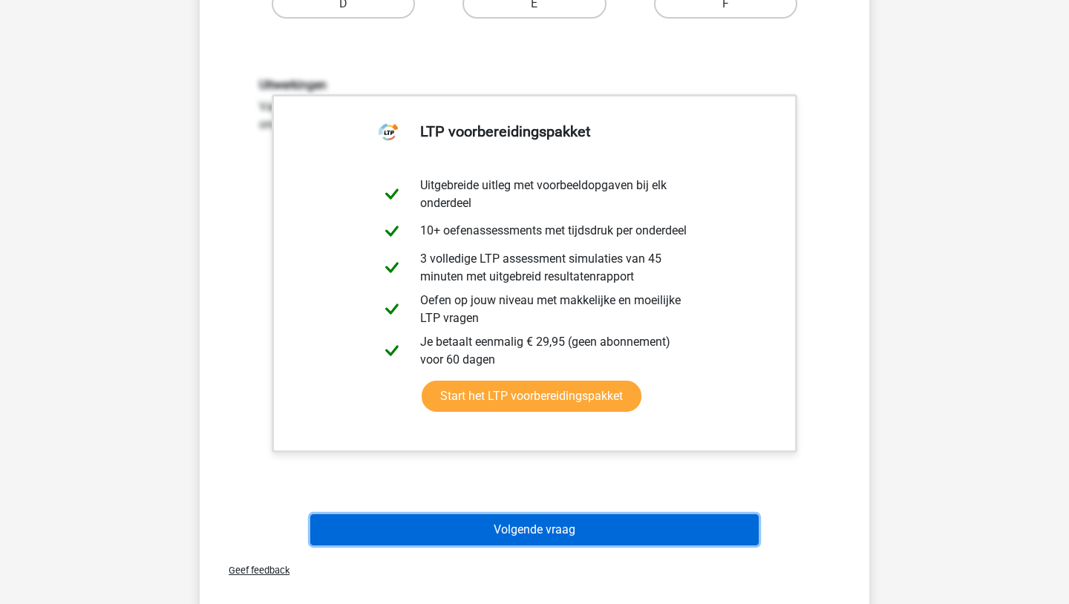
click at [522, 535] on button "Volgende vraag" at bounding box center [534, 530] width 449 height 31
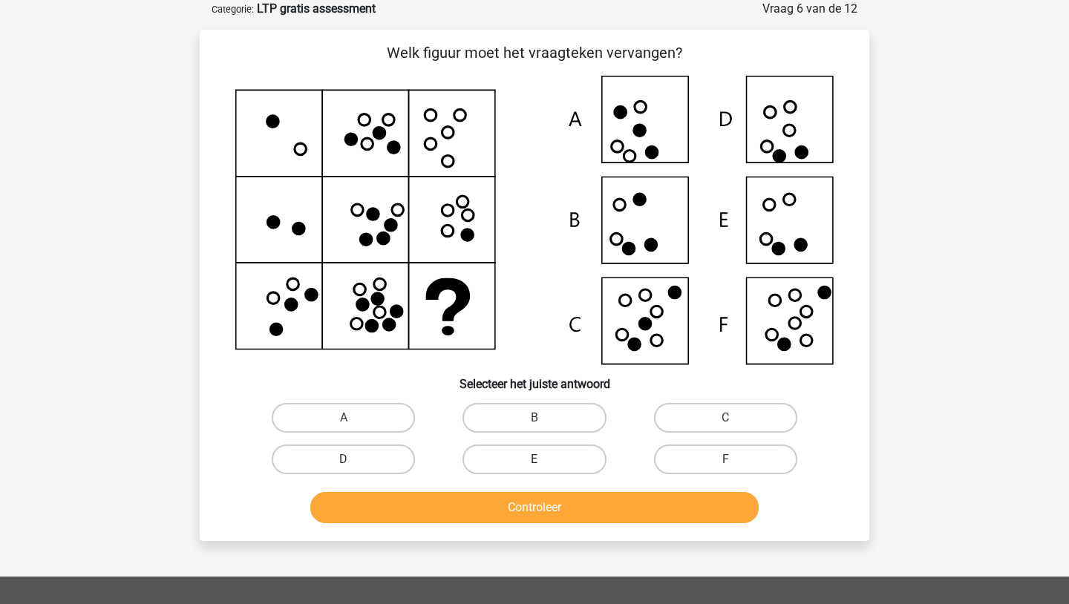
click at [547, 457] on label "E" at bounding box center [534, 460] width 143 height 30
click at [544, 460] on input "E" at bounding box center [540, 465] width 10 height 10
radio input "true"
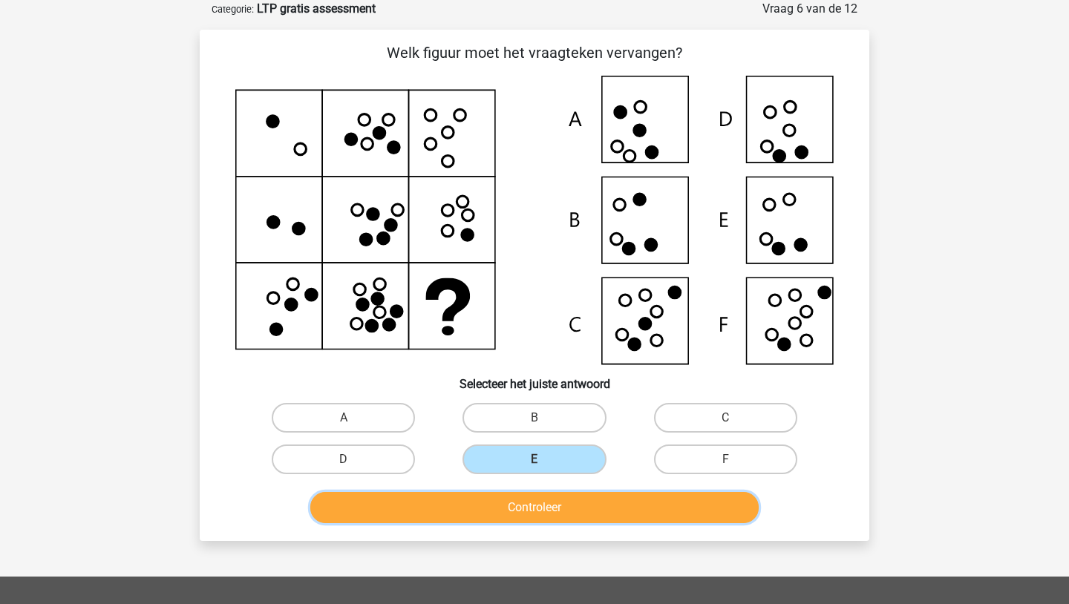
click at [544, 520] on button "Controleer" at bounding box center [534, 507] width 449 height 31
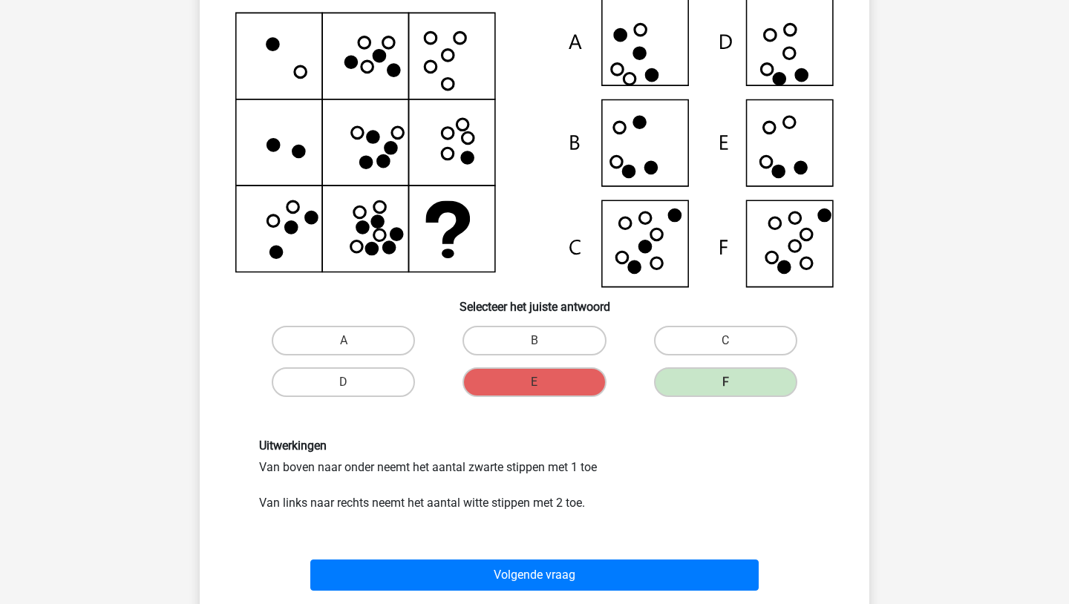
scroll to position [152, 0]
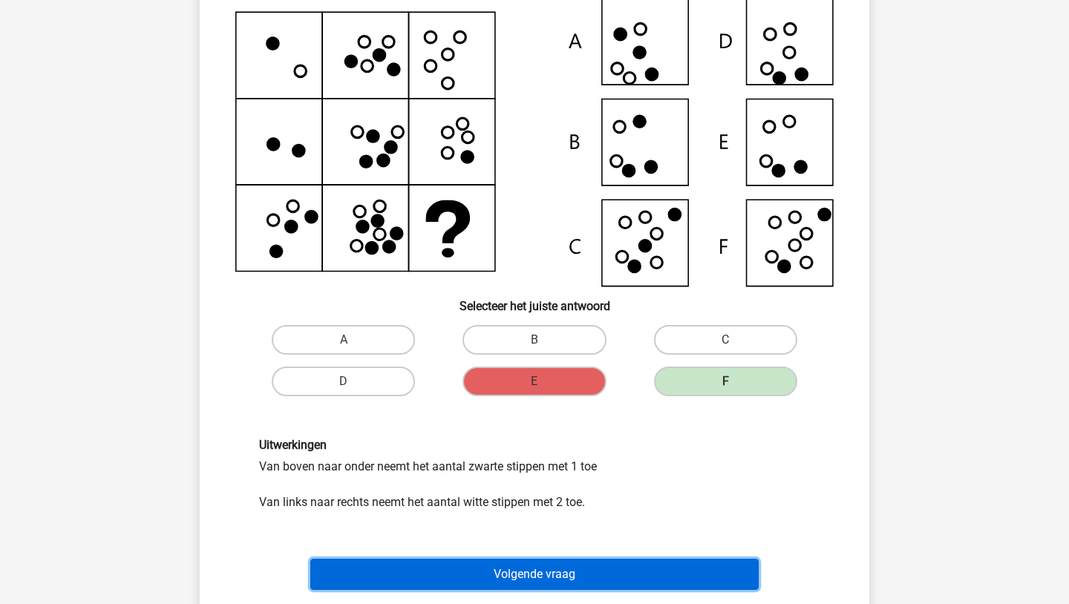
click at [541, 578] on button "Volgende vraag" at bounding box center [534, 574] width 449 height 31
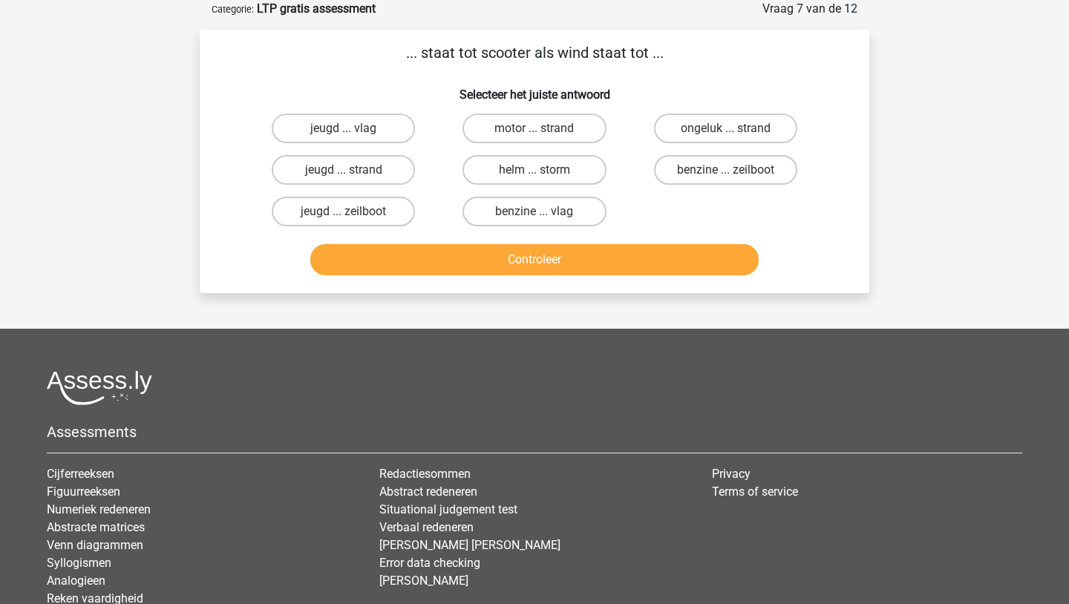
scroll to position [74, 0]
click at [702, 177] on label "benzine ... zeilboot" at bounding box center [725, 170] width 143 height 30
click at [726, 177] on input "benzine ... zeilboot" at bounding box center [731, 175] width 10 height 10
radio input "true"
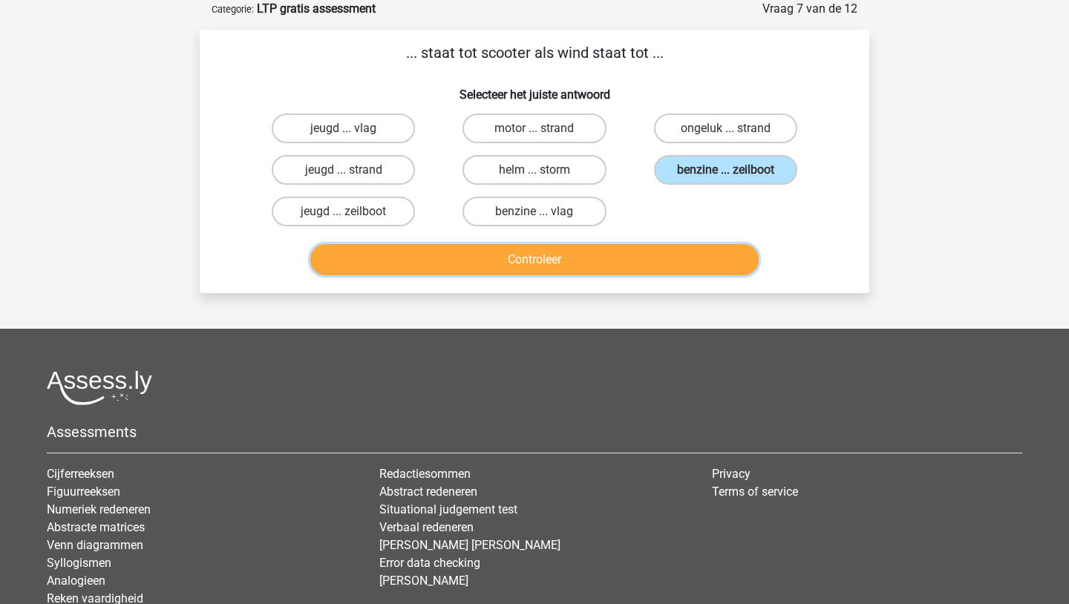
click at [581, 261] on button "Controleer" at bounding box center [534, 259] width 449 height 31
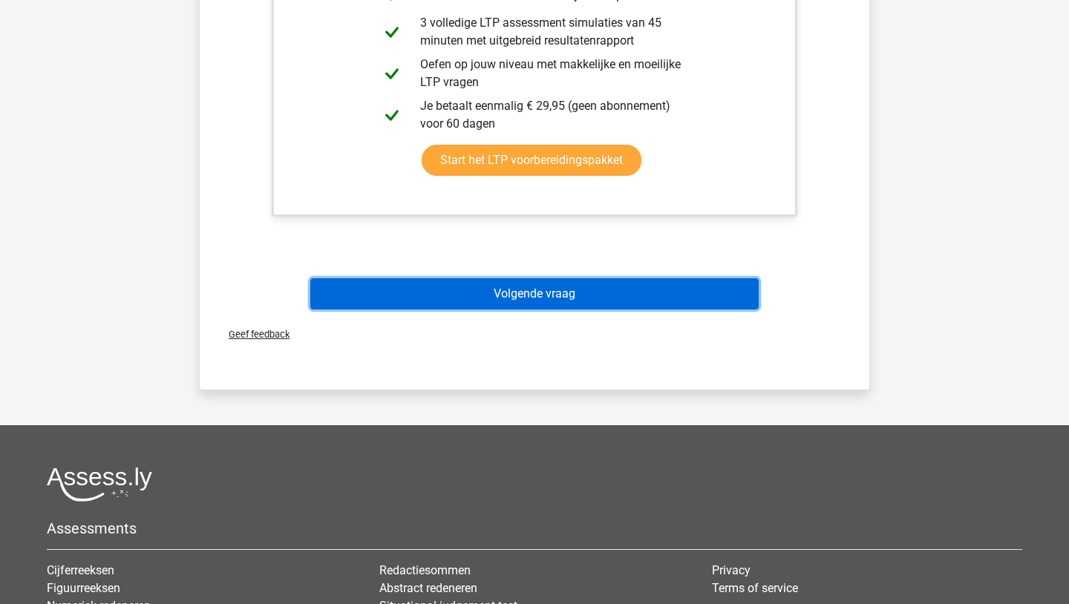
click at [538, 302] on button "Volgende vraag" at bounding box center [534, 293] width 449 height 31
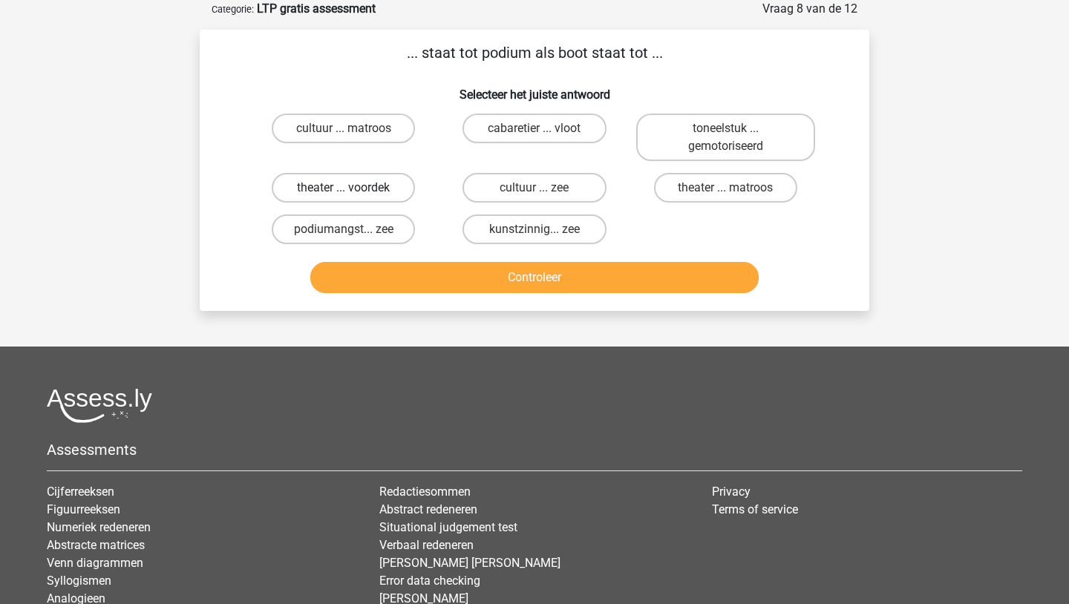
click at [371, 190] on label "theater ... voordek" at bounding box center [343, 188] width 143 height 30
click at [353, 190] on input "theater ... voordek" at bounding box center [349, 193] width 10 height 10
radio input "true"
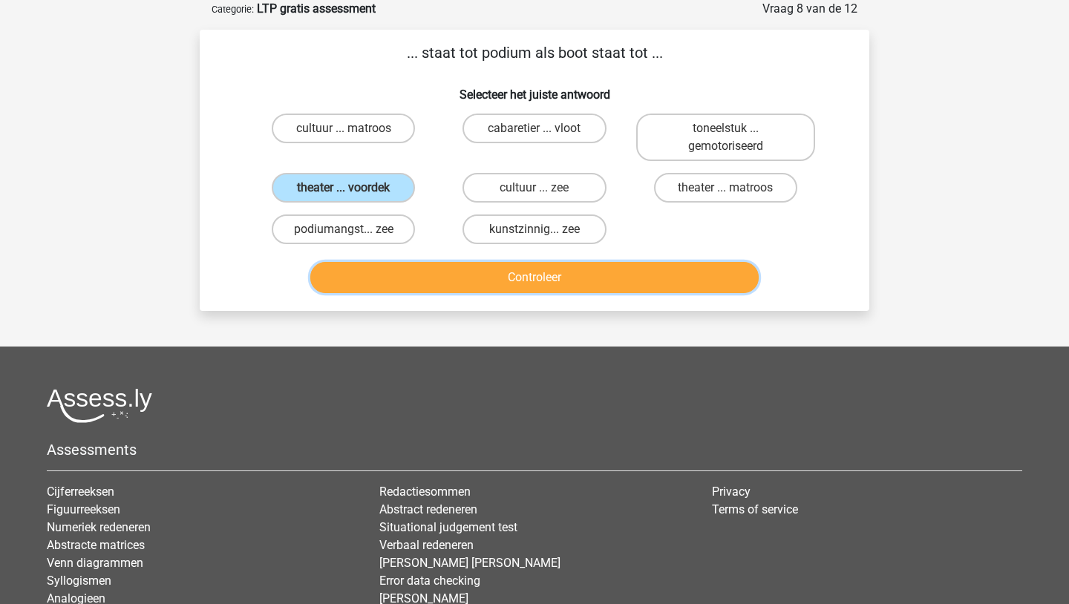
click at [456, 276] on button "Controleer" at bounding box center [534, 277] width 449 height 31
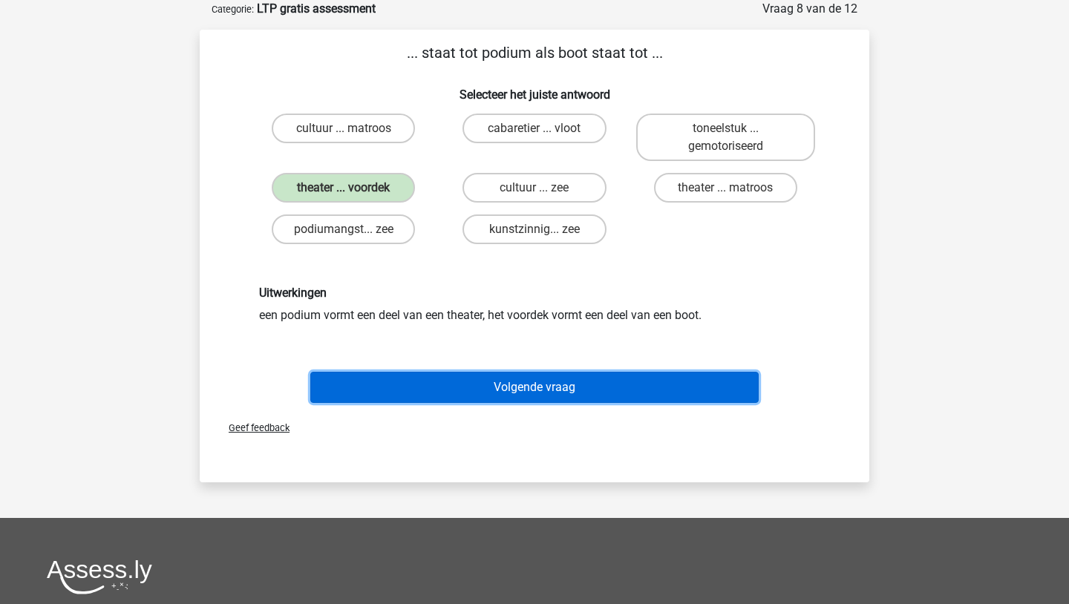
click at [510, 387] on button "Volgende vraag" at bounding box center [534, 387] width 449 height 31
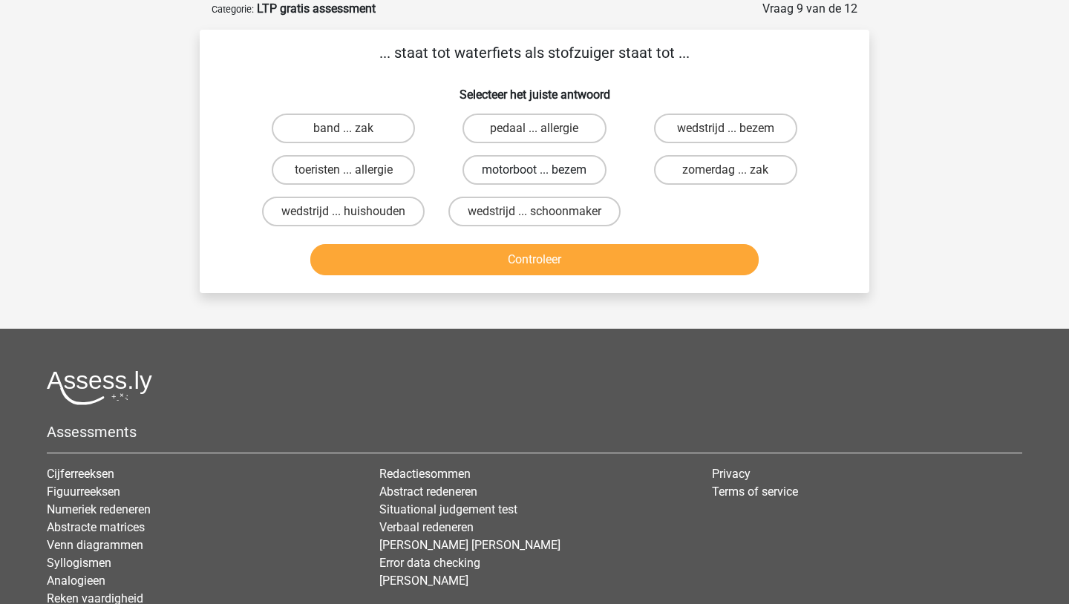
click at [550, 164] on label "motorboot ... bezem" at bounding box center [534, 170] width 143 height 30
click at [544, 170] on input "motorboot ... bezem" at bounding box center [540, 175] width 10 height 10
radio input "true"
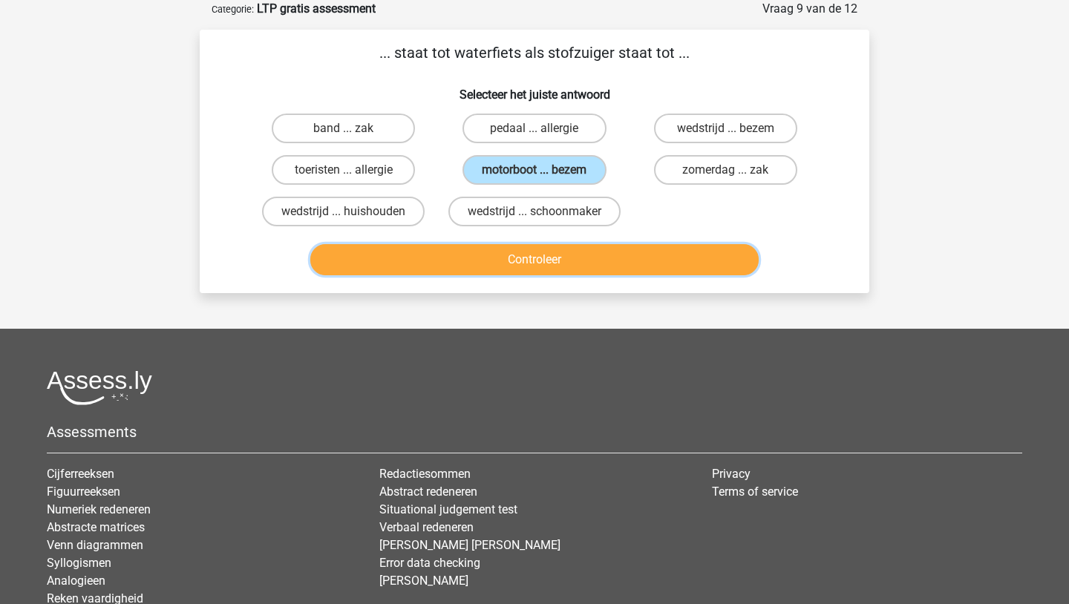
click at [538, 265] on button "Controleer" at bounding box center [534, 259] width 449 height 31
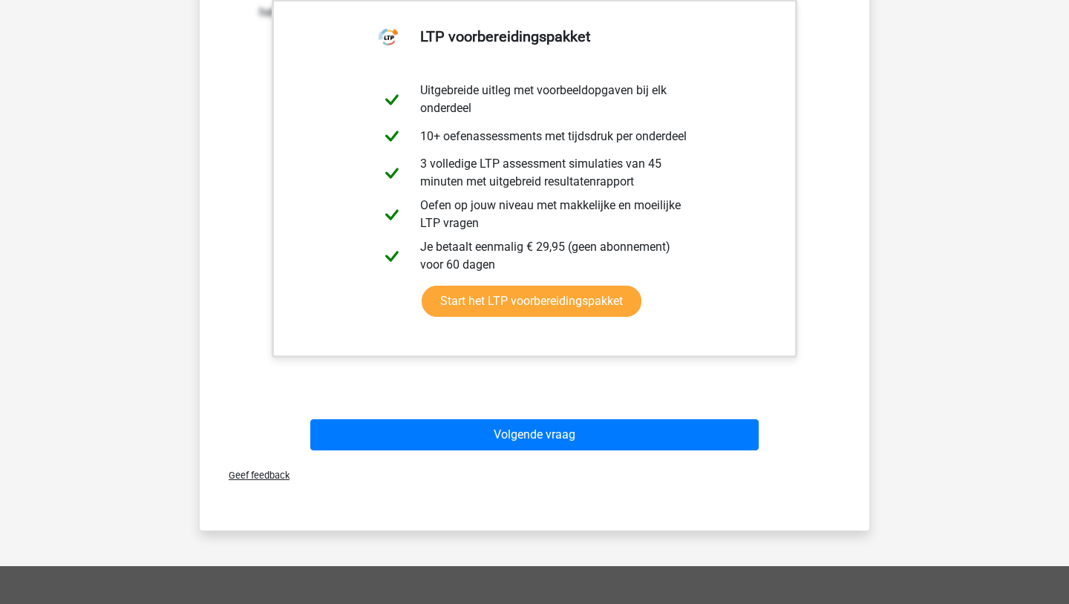
scroll to position [381, 0]
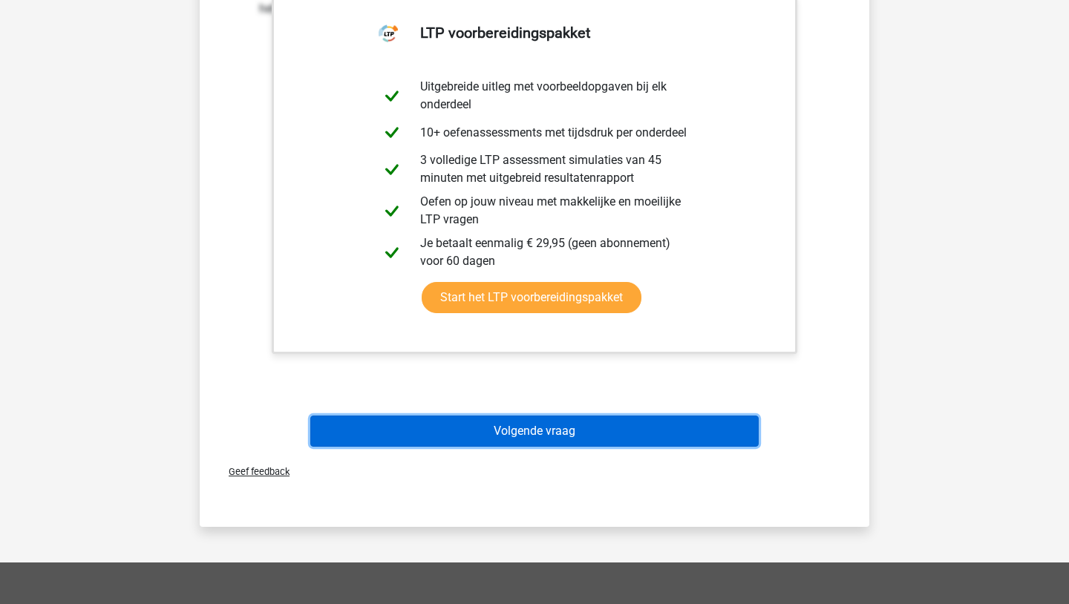
click at [532, 435] on button "Volgende vraag" at bounding box center [534, 431] width 449 height 31
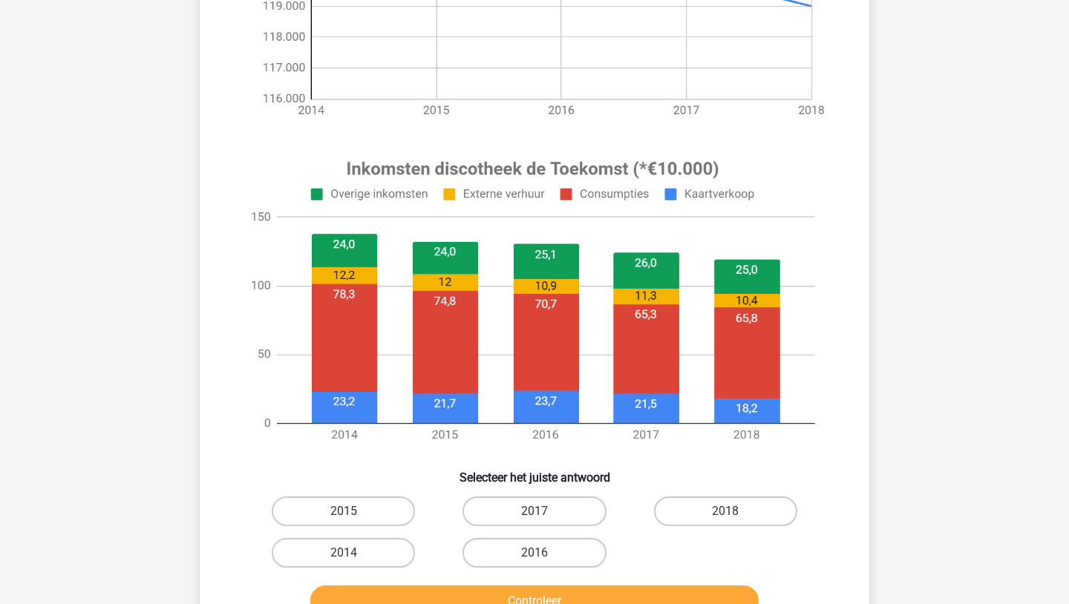
scroll to position [409, 0]
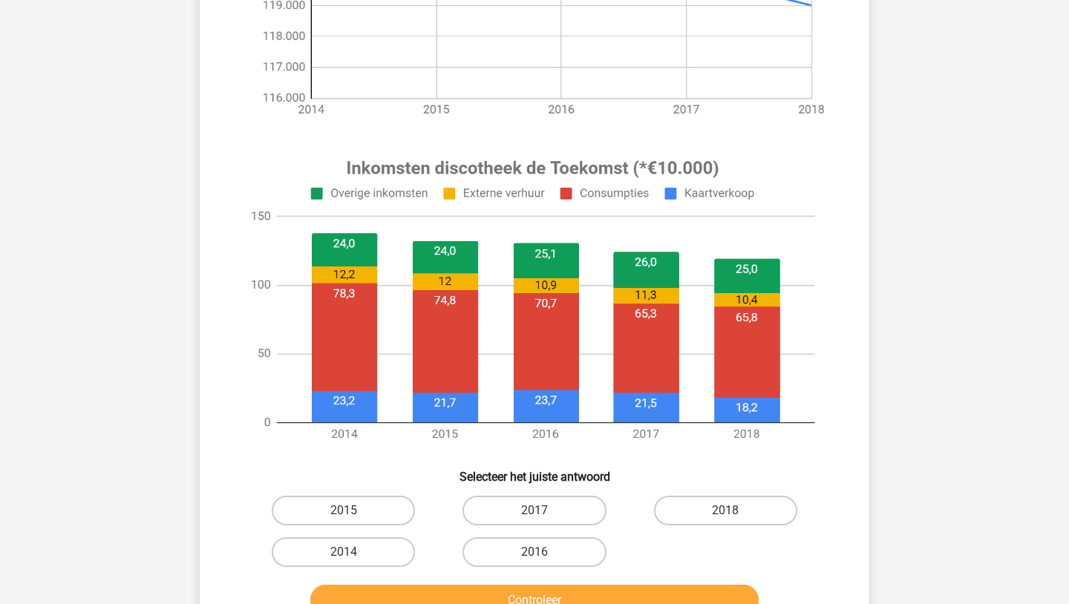
click at [449, 317] on image at bounding box center [532, 301] width 595 height 310
click at [368, 515] on label "2015" at bounding box center [343, 511] width 143 height 30
click at [353, 515] on input "2015" at bounding box center [349, 516] width 10 height 10
radio input "true"
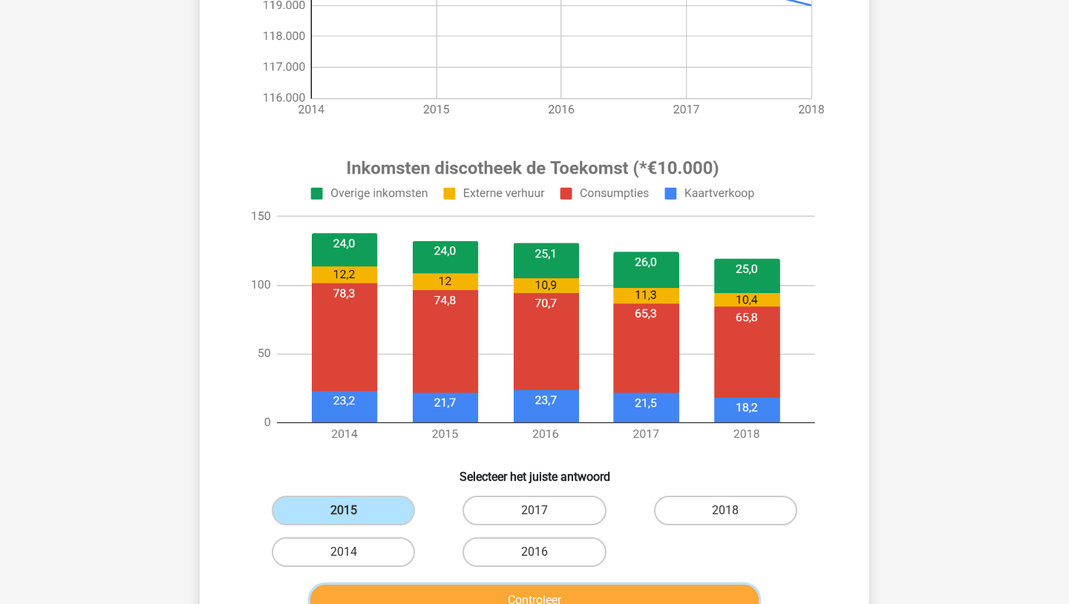
click at [513, 598] on button "Controleer" at bounding box center [534, 600] width 449 height 31
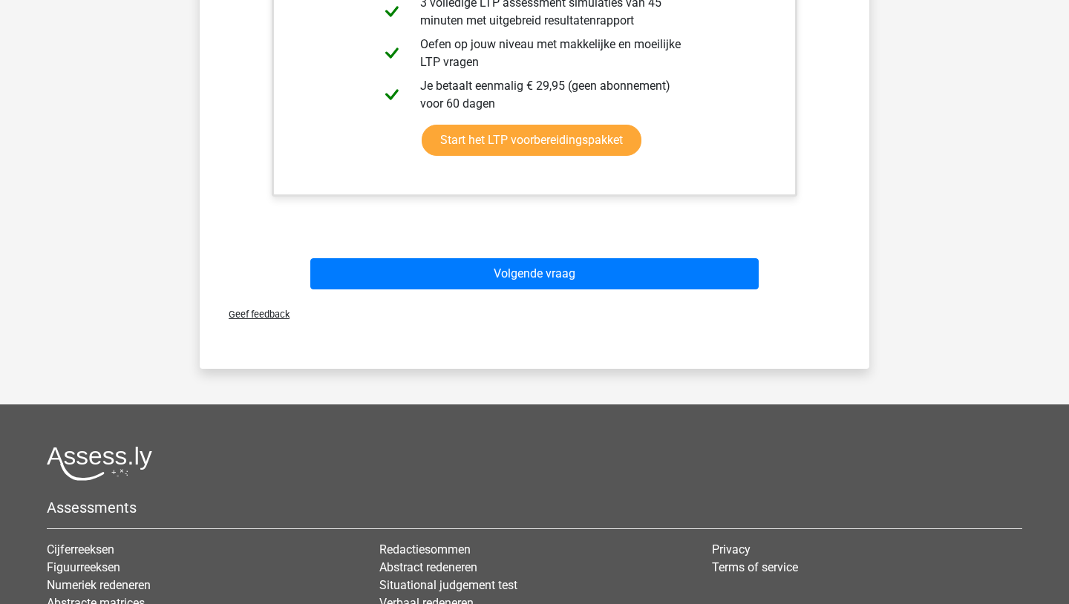
scroll to position [1307, 0]
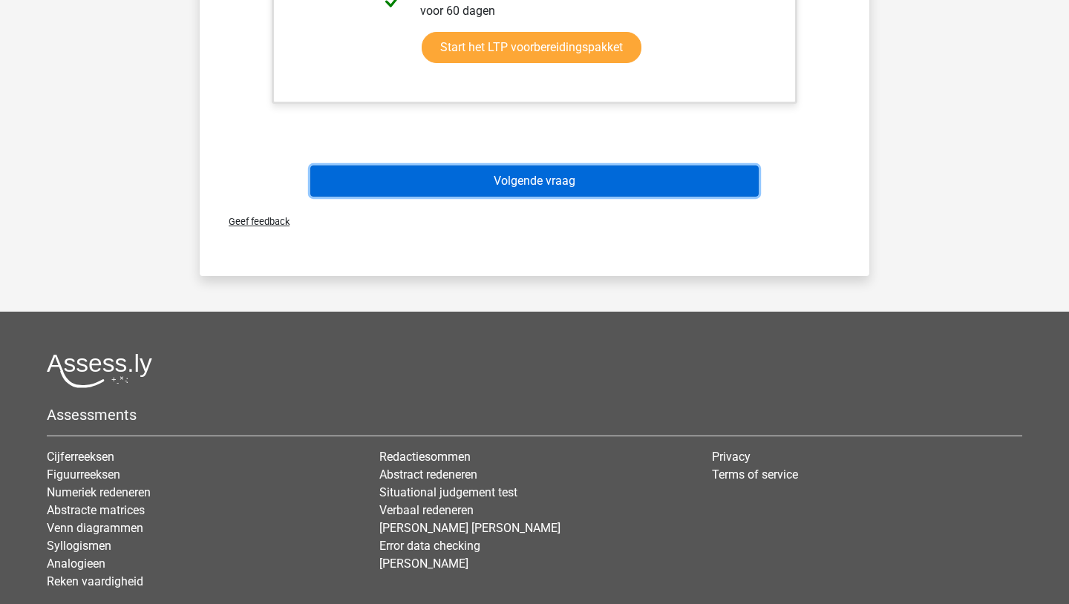
click at [480, 184] on button "Volgende vraag" at bounding box center [534, 181] width 449 height 31
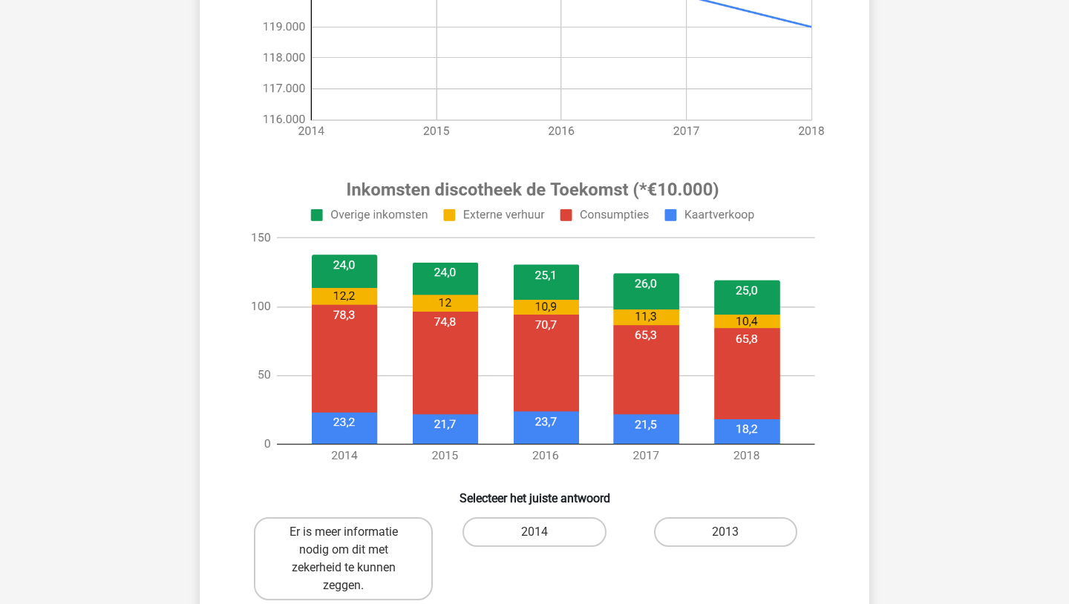
scroll to position [370, 0]
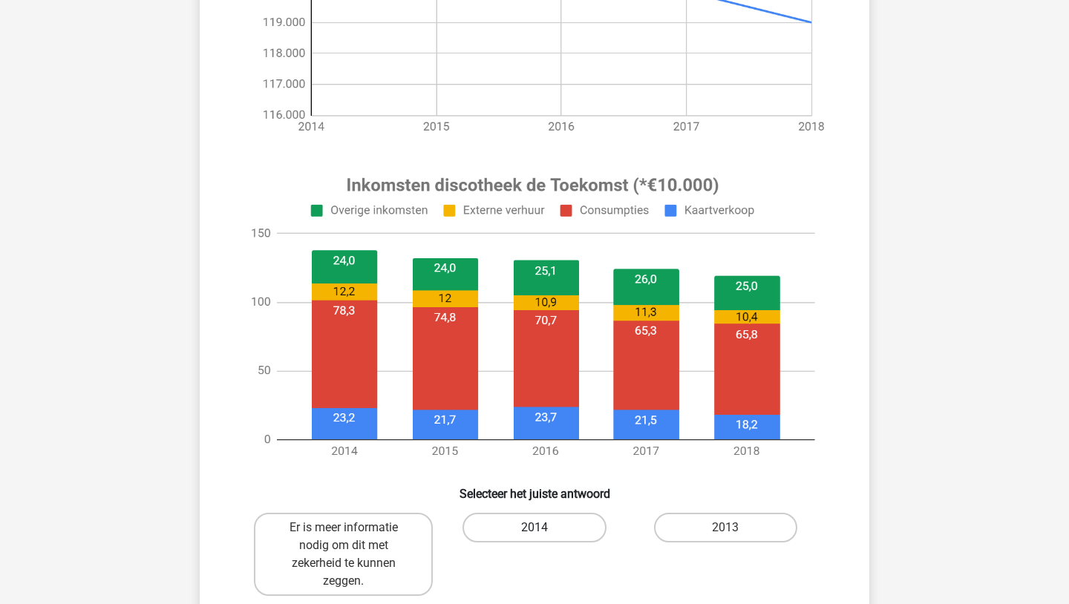
click at [508, 532] on label "2014" at bounding box center [534, 528] width 143 height 30
click at [535, 532] on input "2014" at bounding box center [540, 533] width 10 height 10
radio input "true"
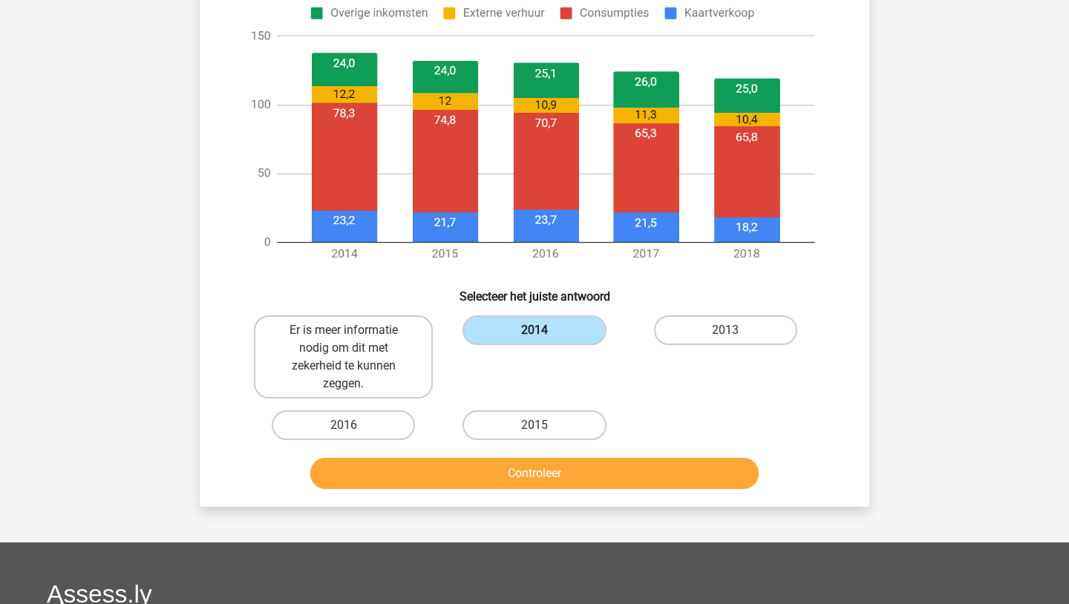
scroll to position [567, 0]
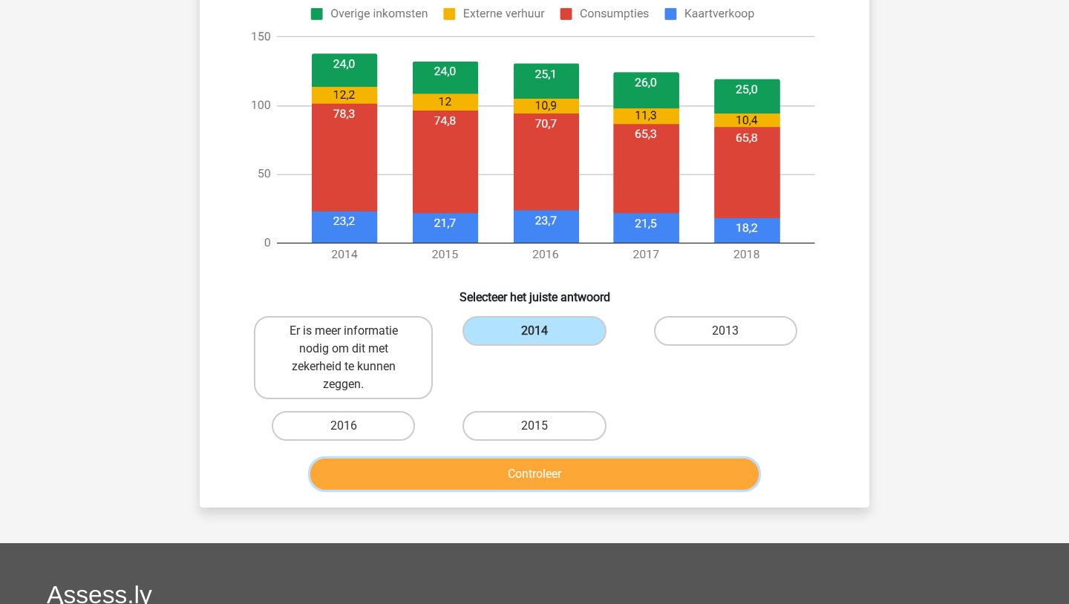
click at [506, 472] on button "Controleer" at bounding box center [534, 474] width 449 height 31
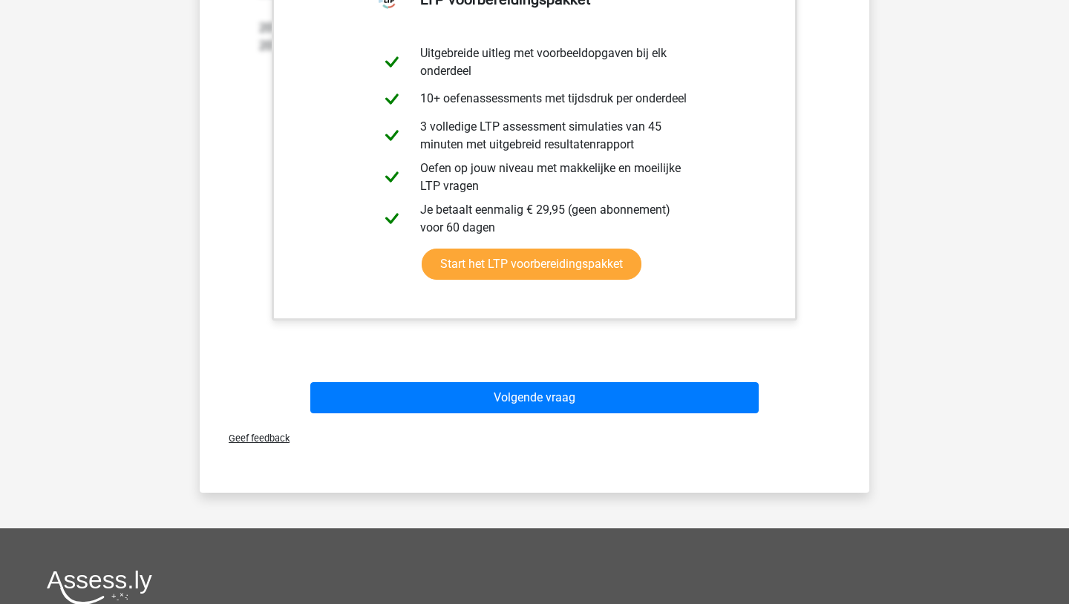
scroll to position [1144, 0]
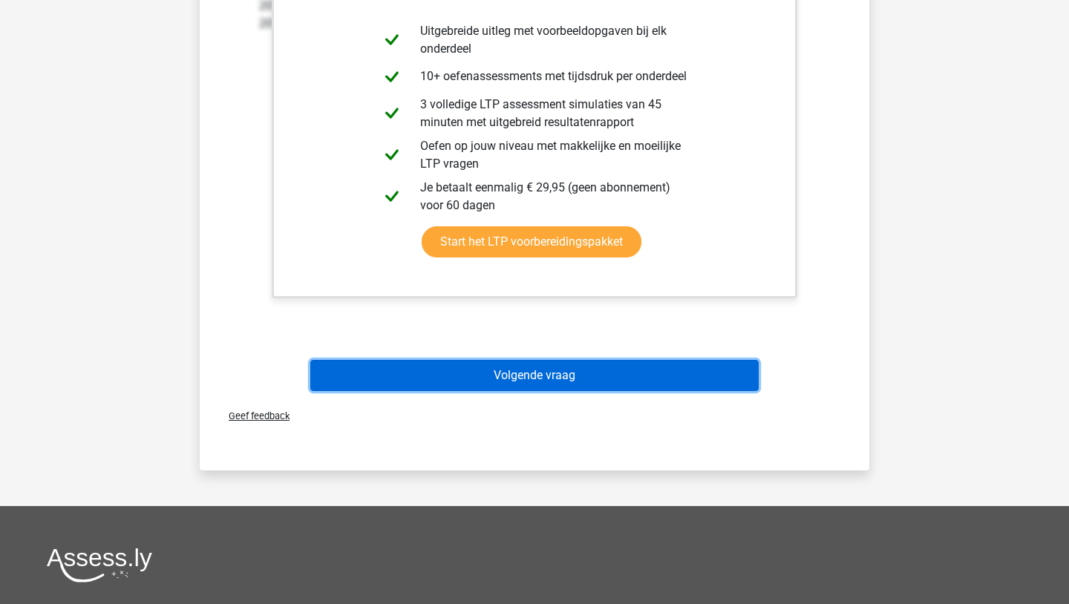
click at [524, 385] on button "Volgende vraag" at bounding box center [534, 375] width 449 height 31
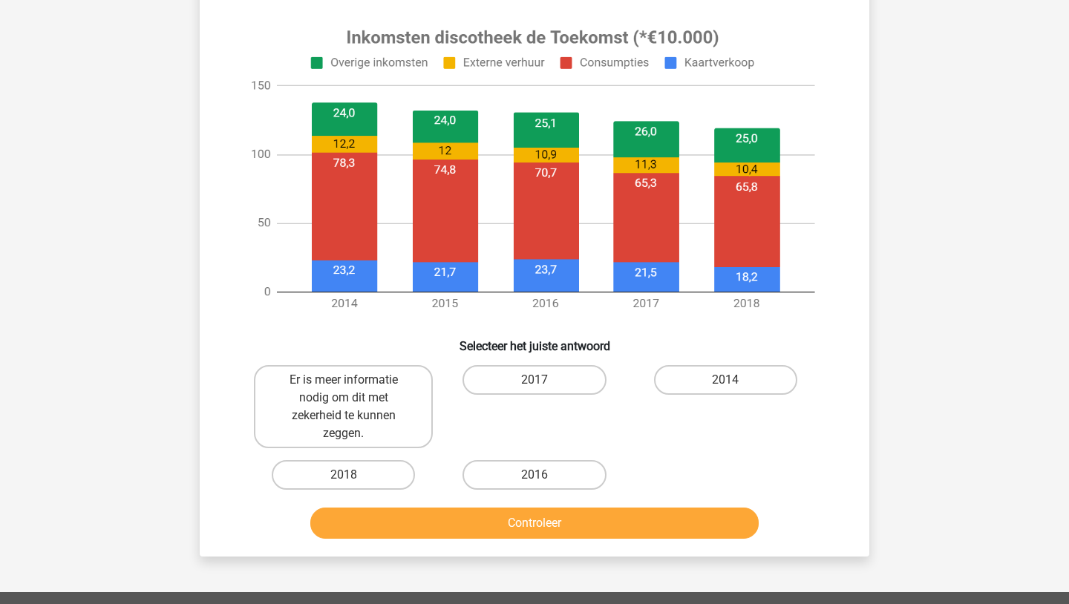
scroll to position [521, 0]
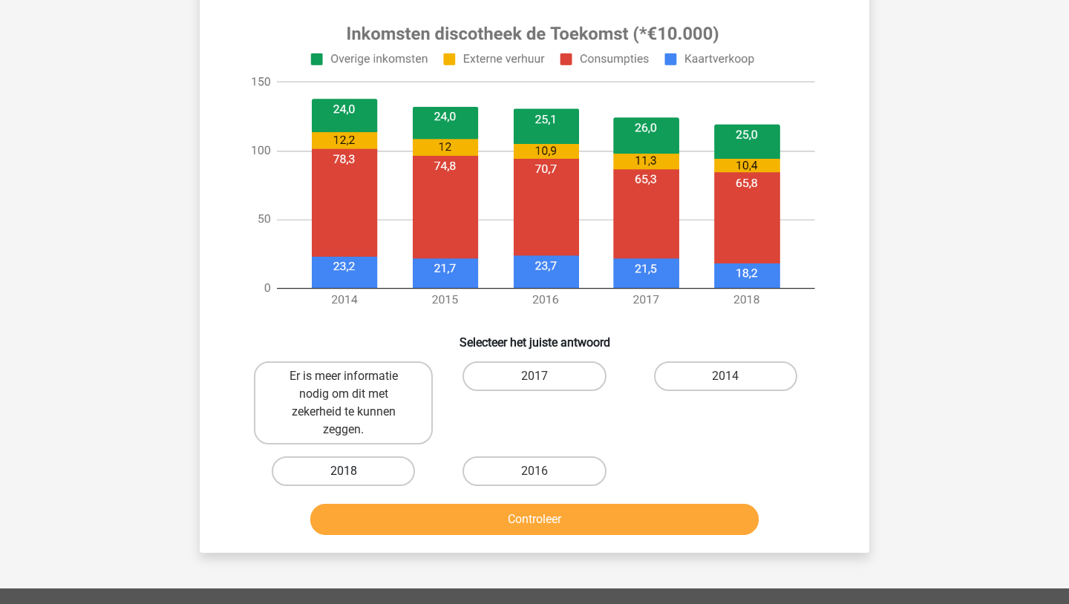
click at [371, 477] on label "2018" at bounding box center [343, 472] width 143 height 30
click at [353, 477] on input "2018" at bounding box center [349, 477] width 10 height 10
radio input "true"
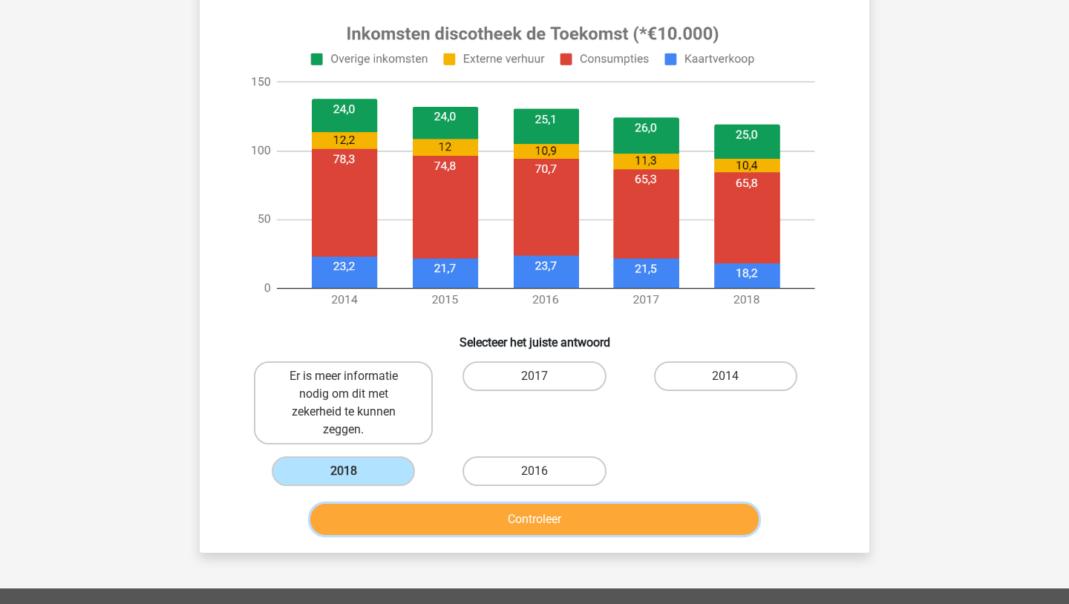
click at [456, 524] on button "Controleer" at bounding box center [534, 519] width 449 height 31
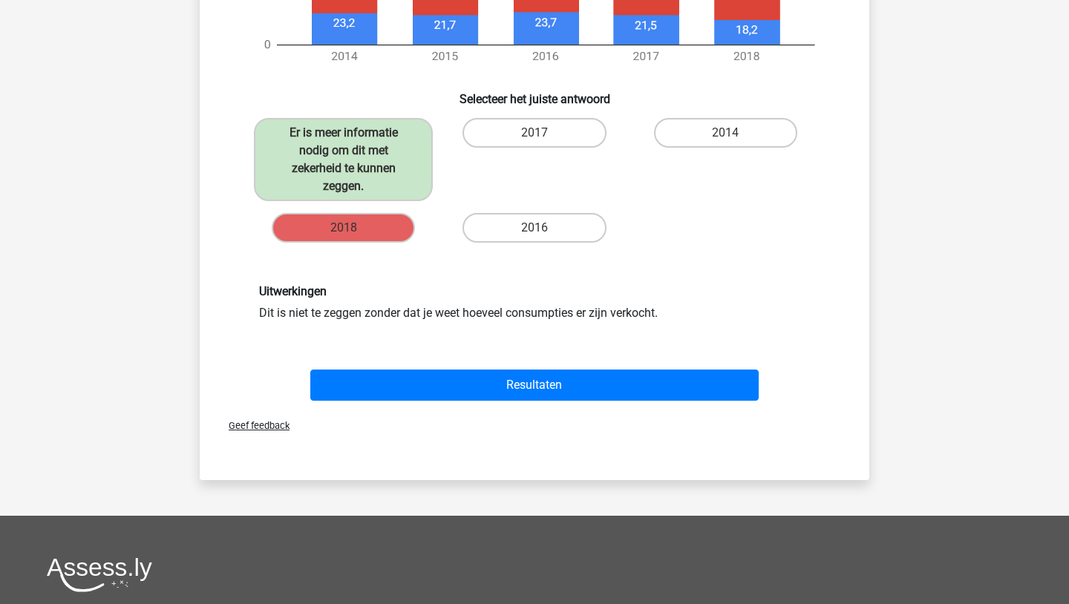
scroll to position [807, 0]
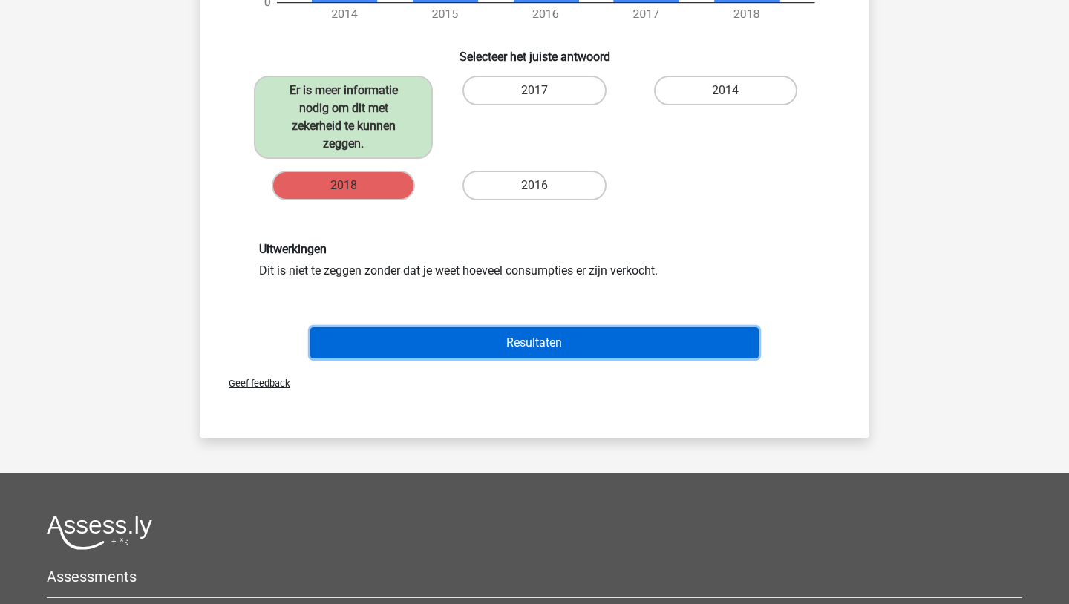
click at [530, 339] on button "Resultaten" at bounding box center [534, 342] width 449 height 31
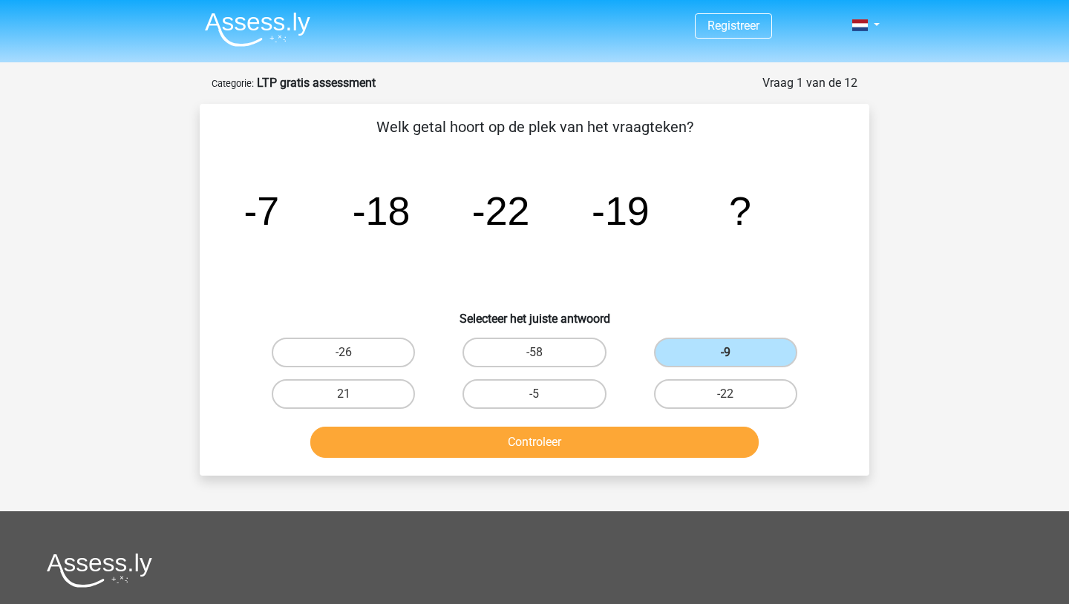
scroll to position [299, 0]
